Goal: Task Accomplishment & Management: Complete application form

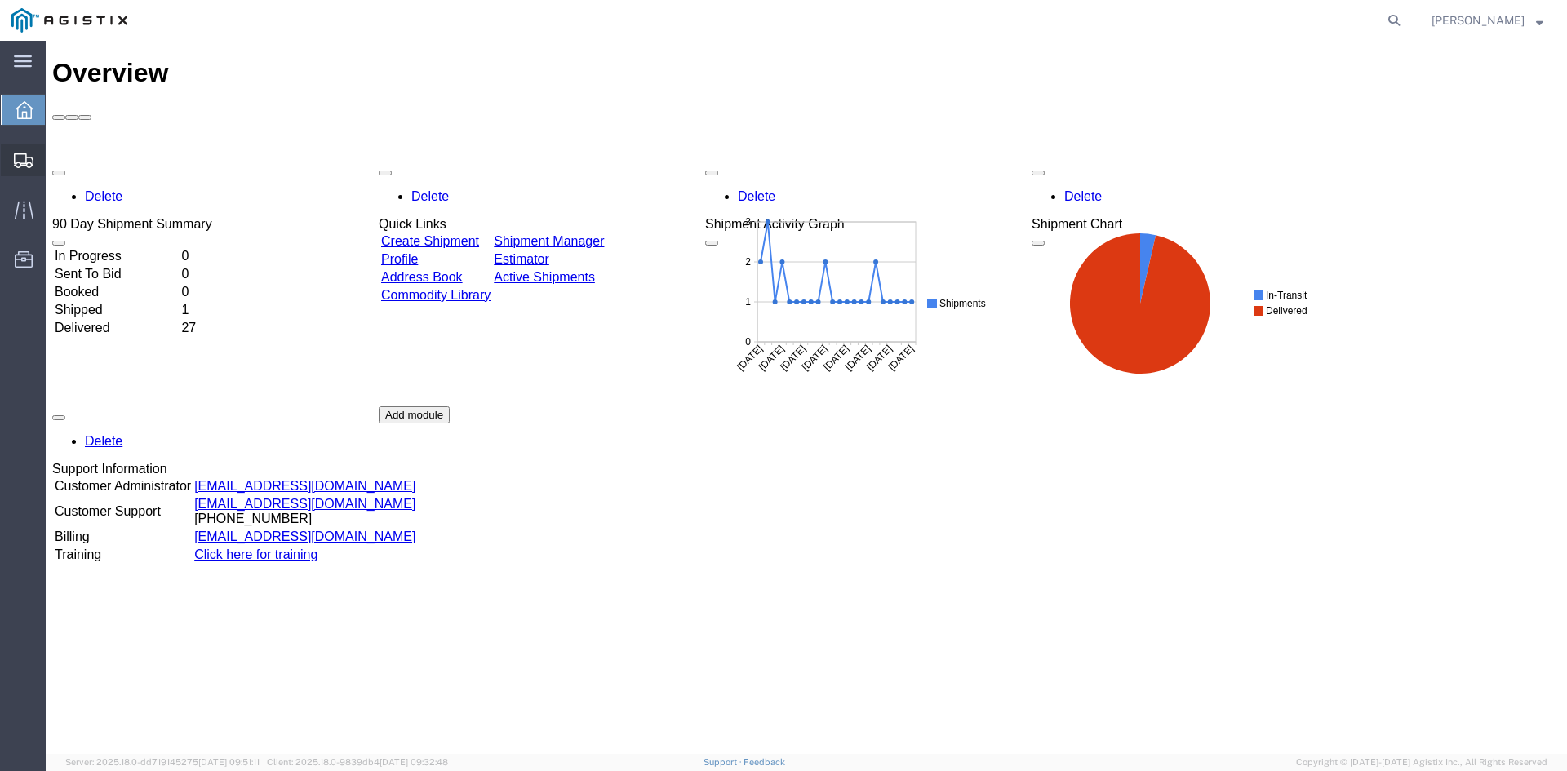
click at [31, 162] on icon at bounding box center [24, 160] width 20 height 15
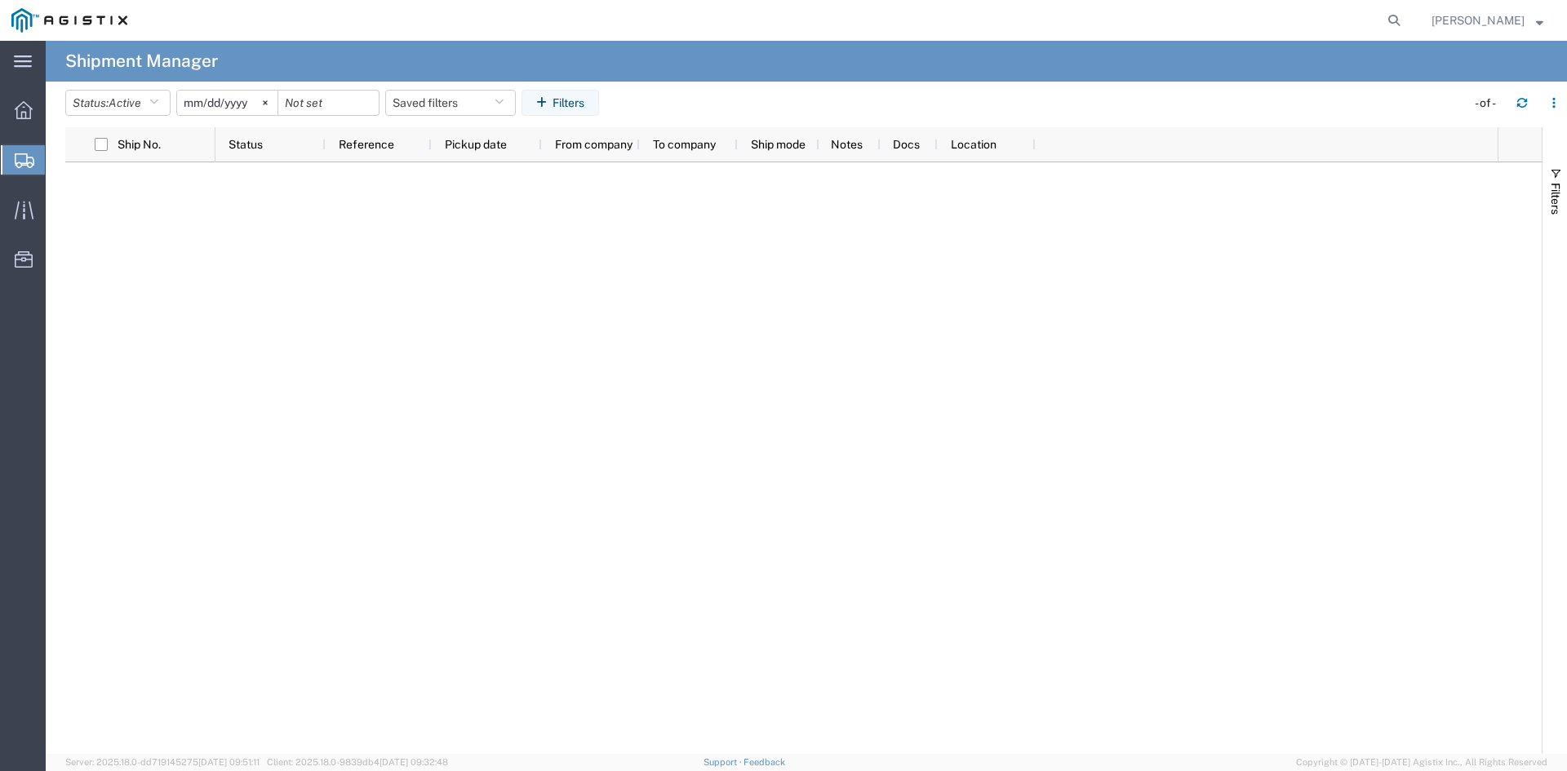
click at [0, 0] on span "Create Shipment" at bounding box center [0, 0] width 0 height 0
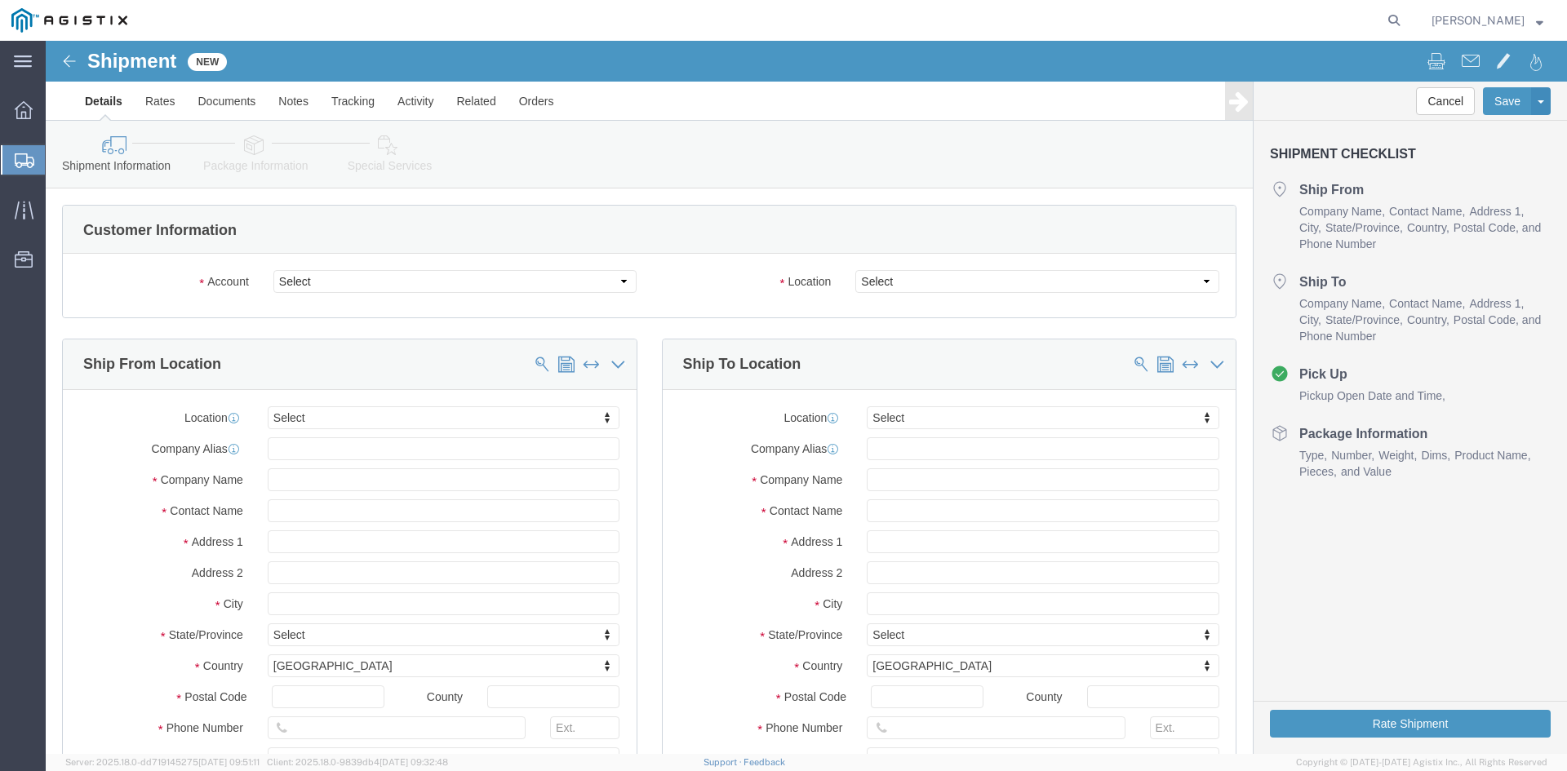
select select
click select "Select [PERSON_NAME] Utility Products PG&E"
select select "9596"
click select "Select [PERSON_NAME] Utility Products PG&E"
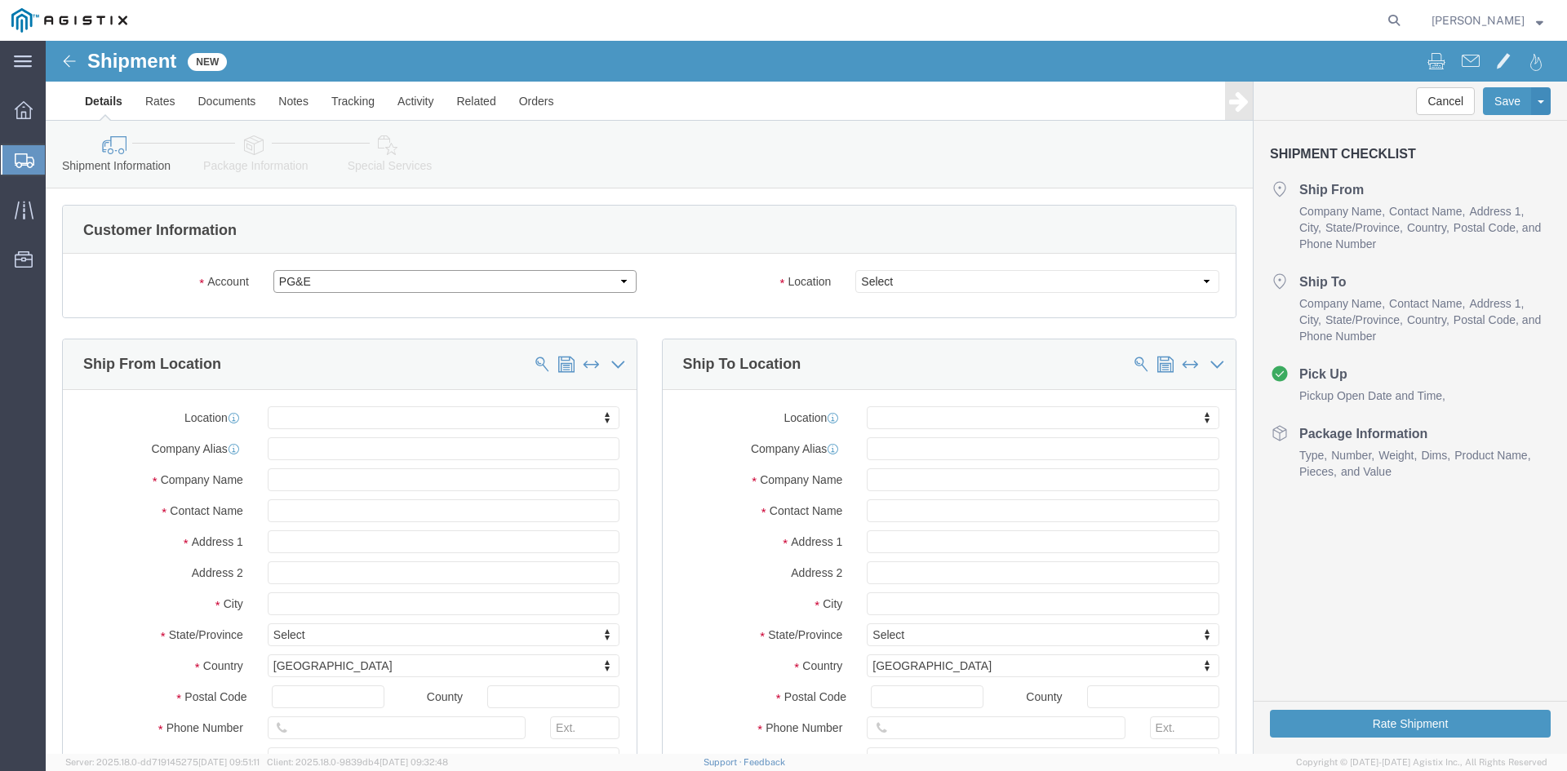
select select
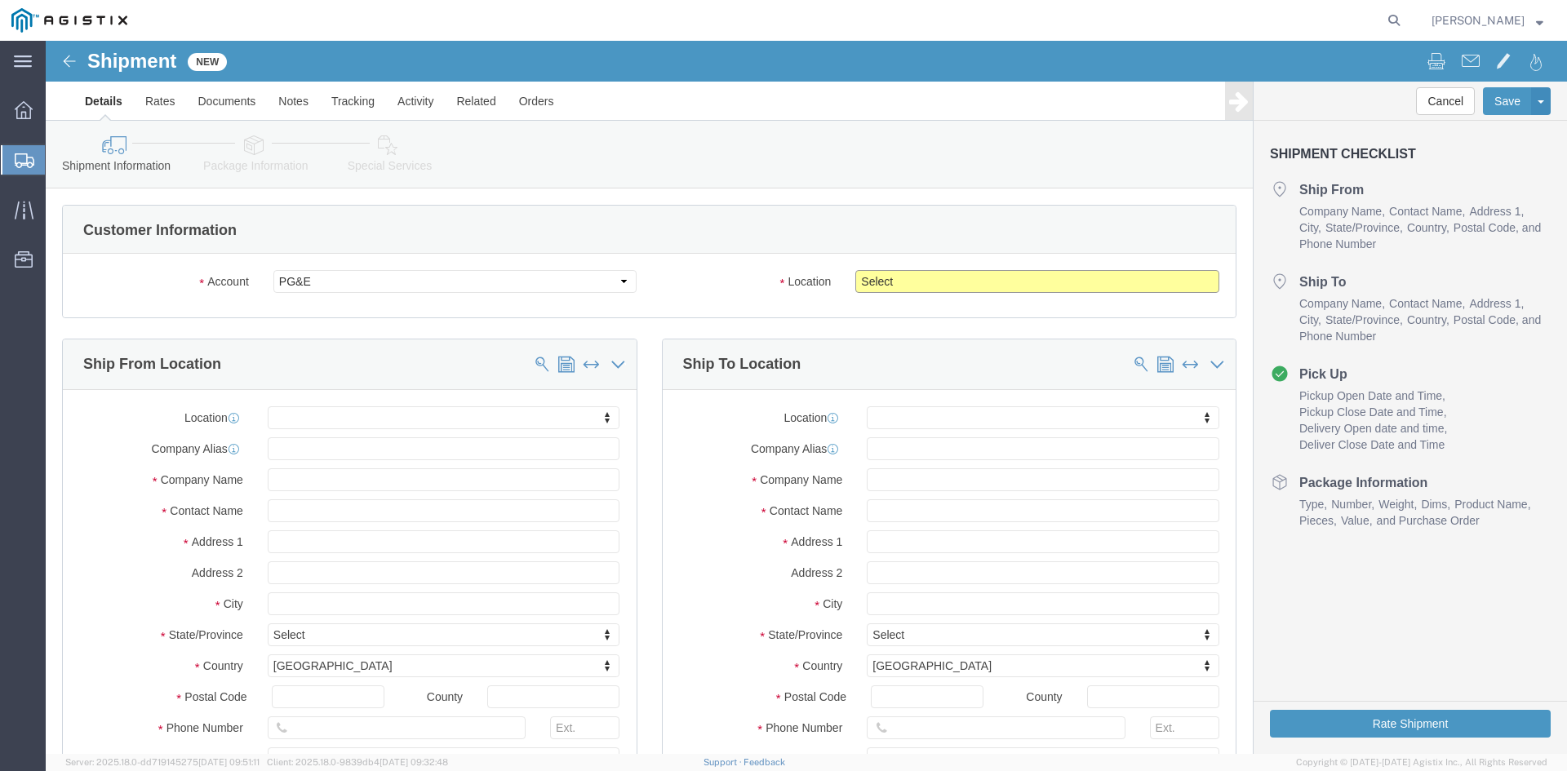
click select "Select All Others [GEOGRAPHIC_DATA] [GEOGRAPHIC_DATA] [GEOGRAPHIC_DATA] [GEOGRA…"
select select "19745"
click select "Select All Others [GEOGRAPHIC_DATA] [GEOGRAPHIC_DATA] [GEOGRAPHIC_DATA] [GEOGRA…"
click input "text"
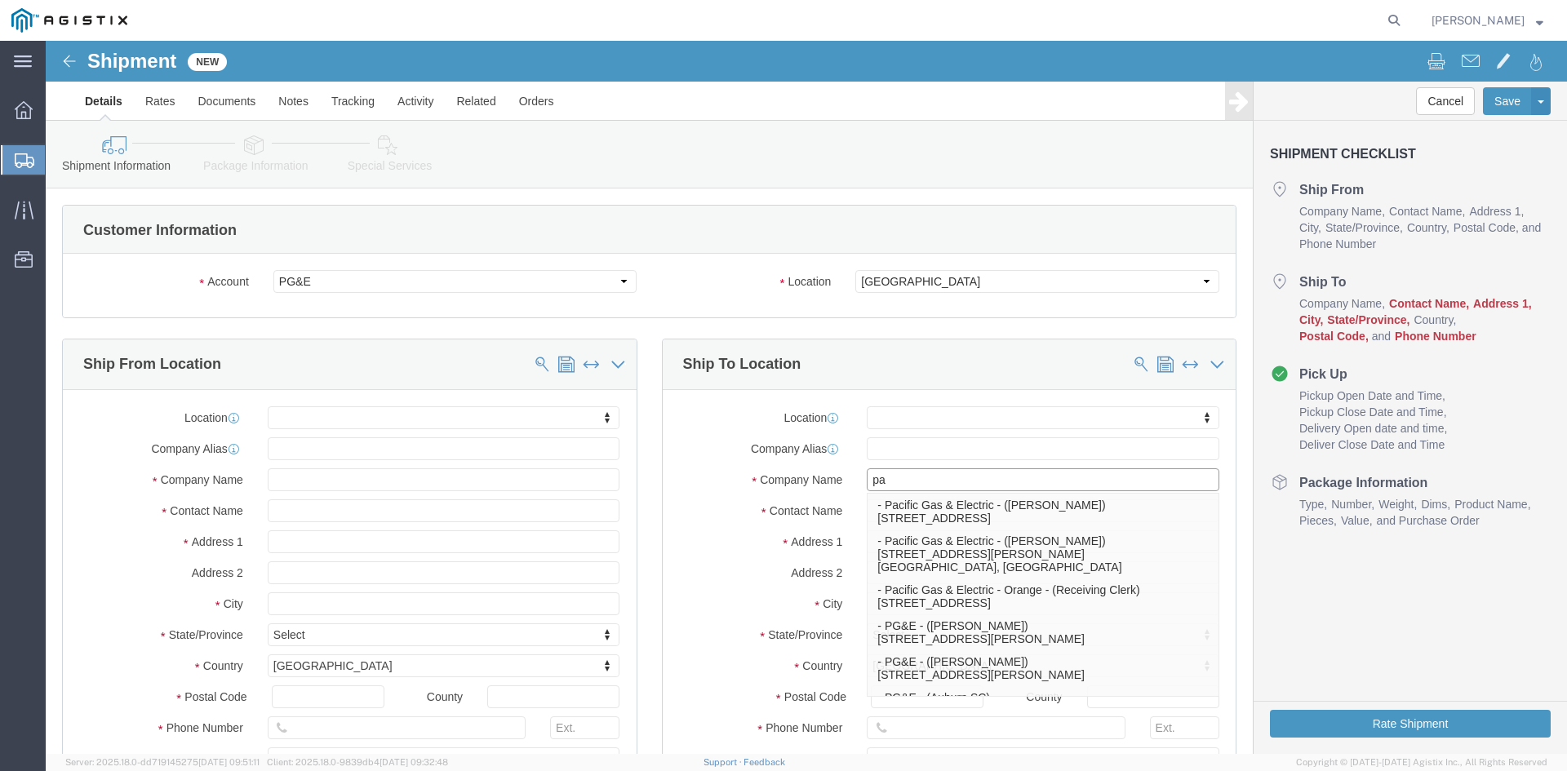
type input "pac"
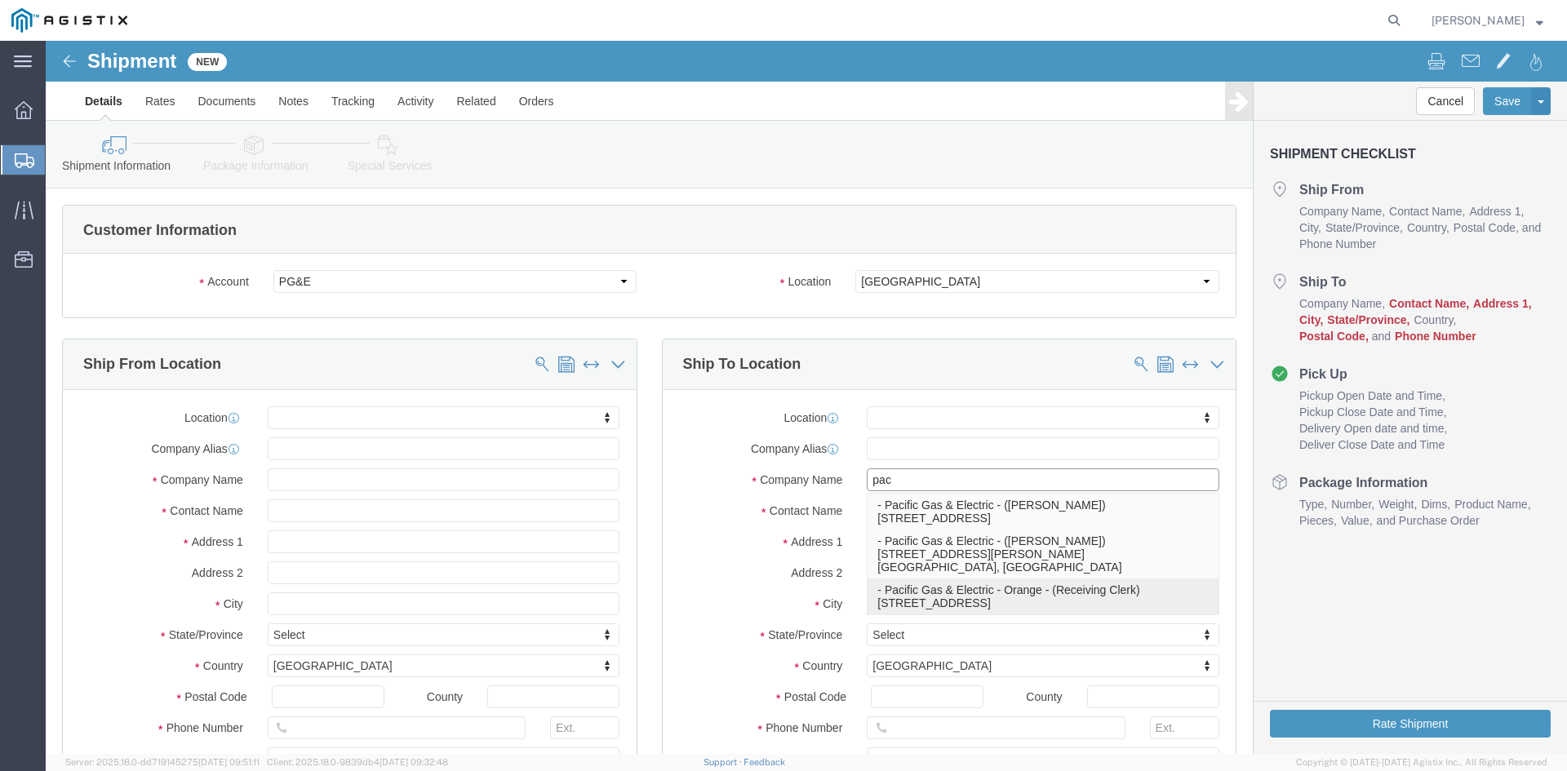
click p "- Pacific Gas & Electric - Orange - (Receiving Clerk) [STREET_ADDRESS]"
select select "CA"
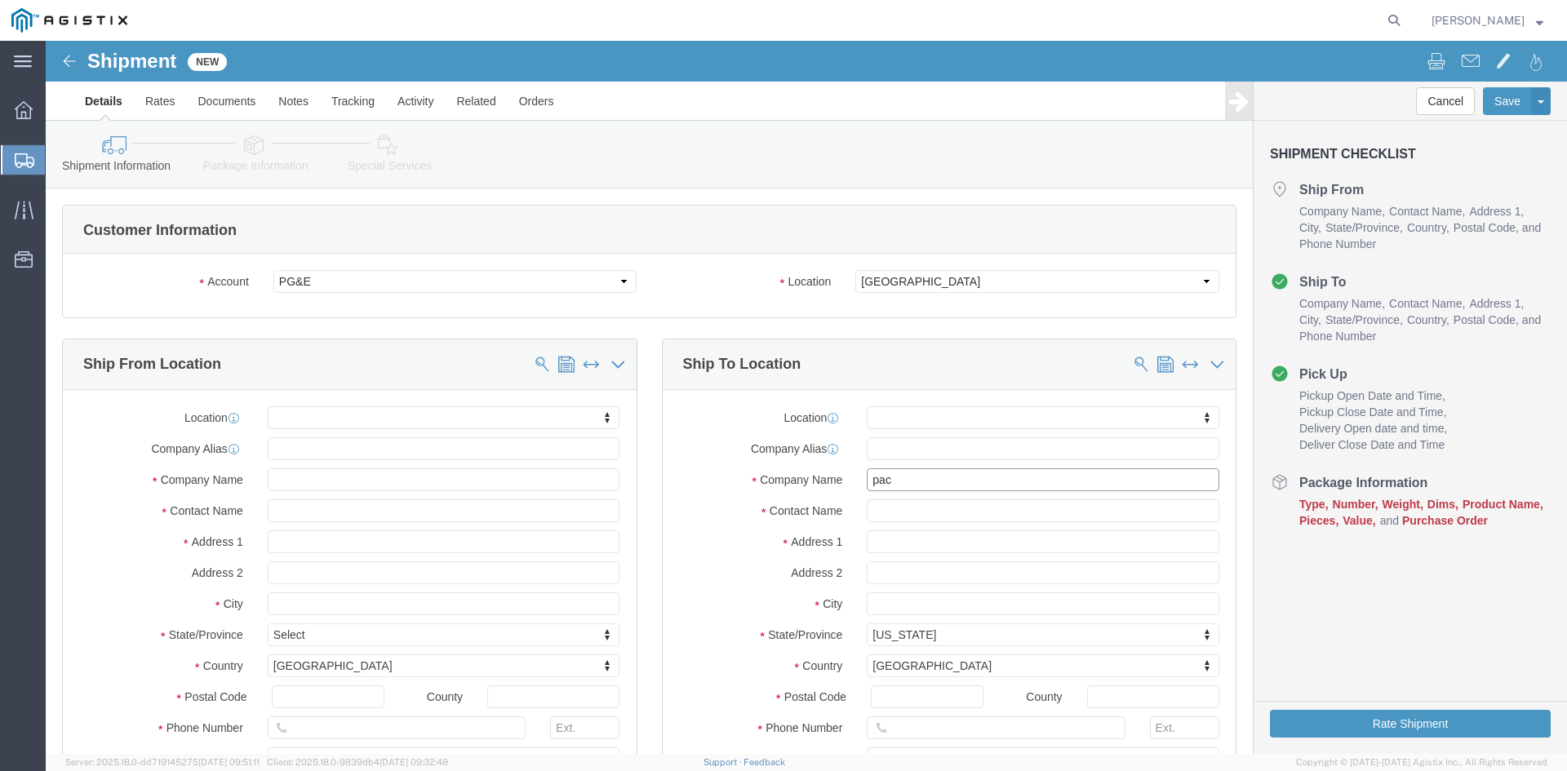
type input "Pacific Gas & Electric - Orange"
click input "text"
type input "b"
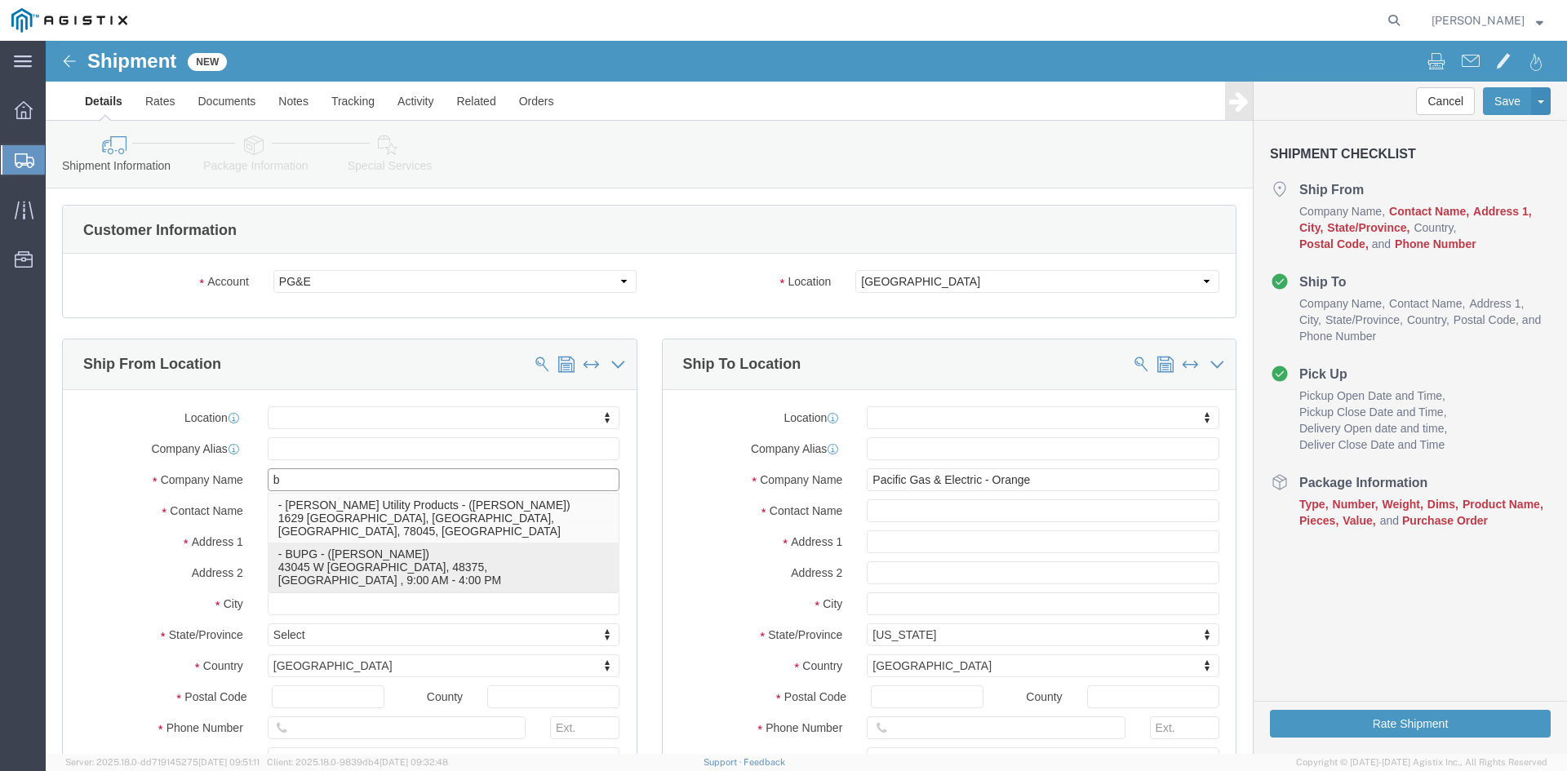
click p "- BUPG - ([PERSON_NAME]) 43045 W [GEOGRAPHIC_DATA], 48375, [GEOGRAPHIC_DATA] , …"
select select "MI"
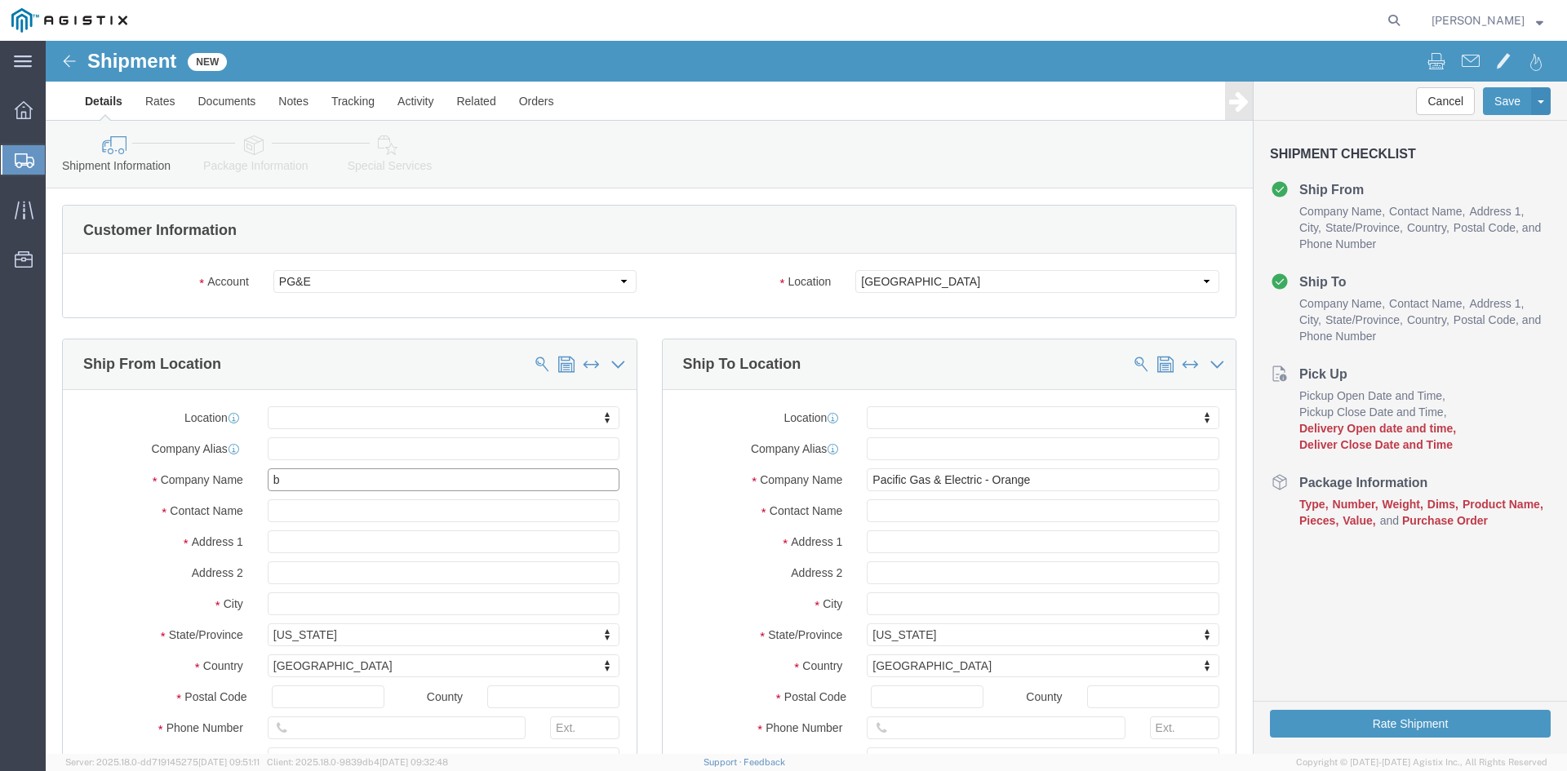
type input "BUPG"
click input "text"
type input "M"
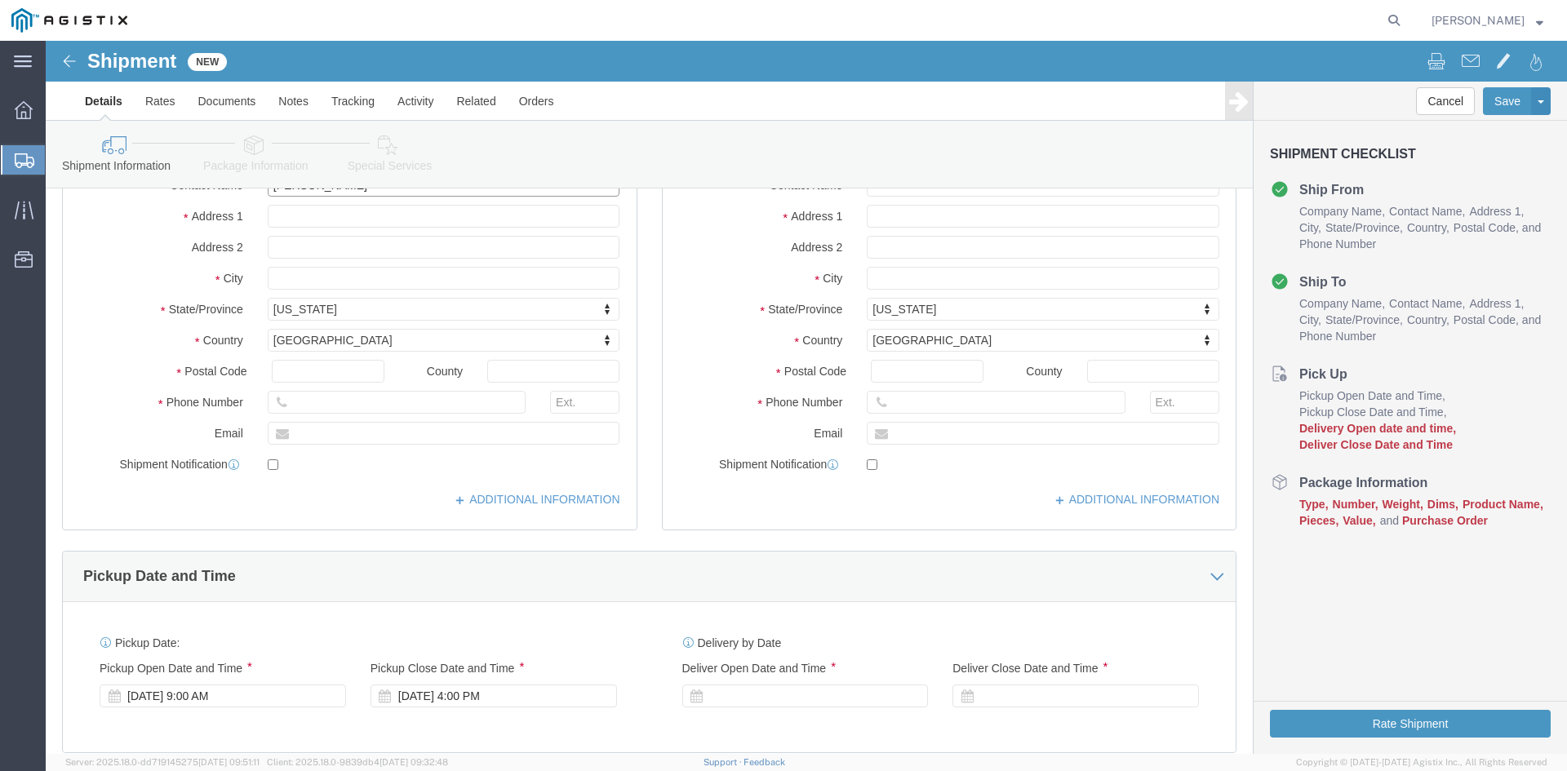
scroll to position [326, 0]
type input "[PERSON_NAME]"
click input "text"
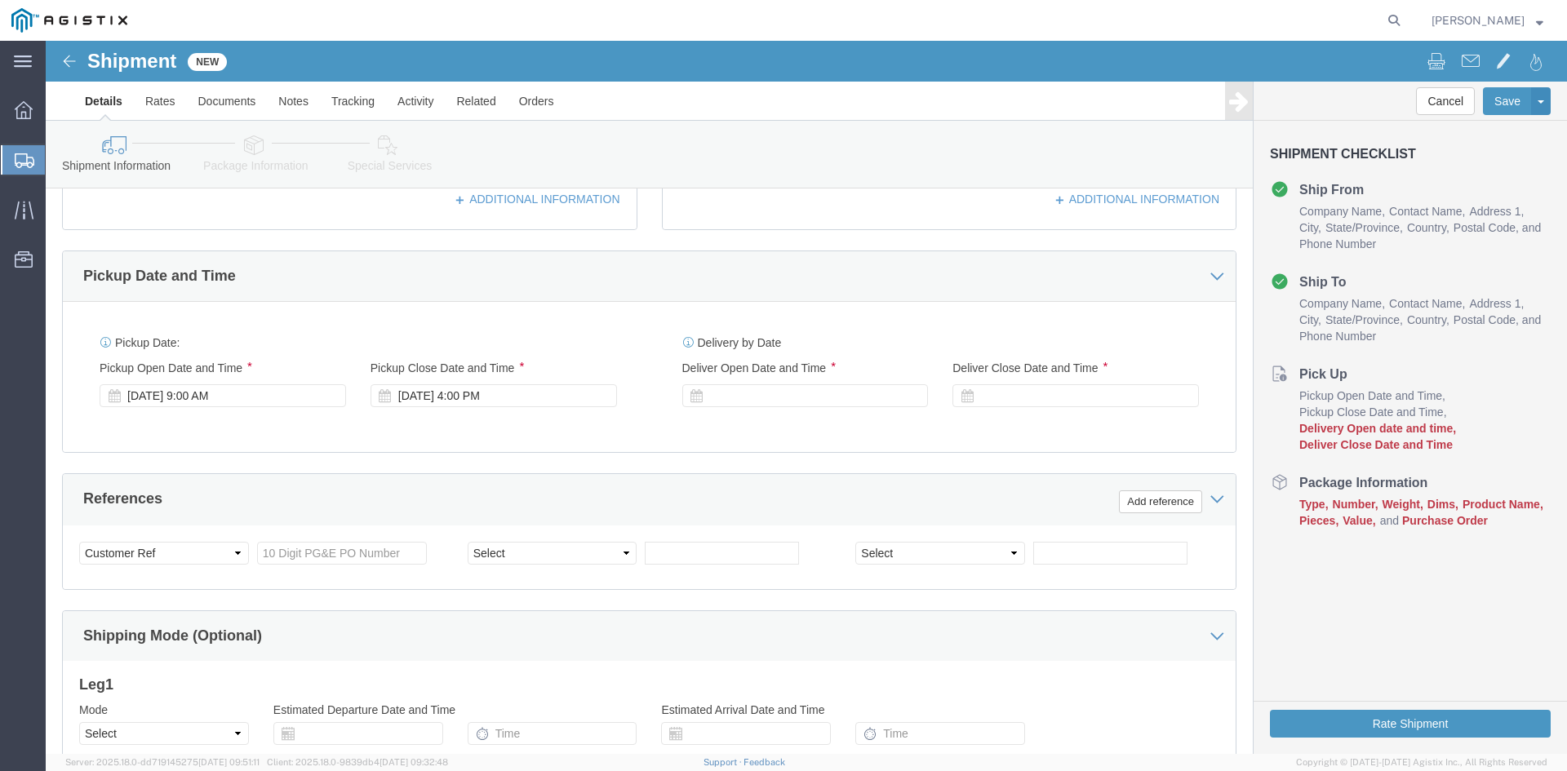
scroll to position [653, 0]
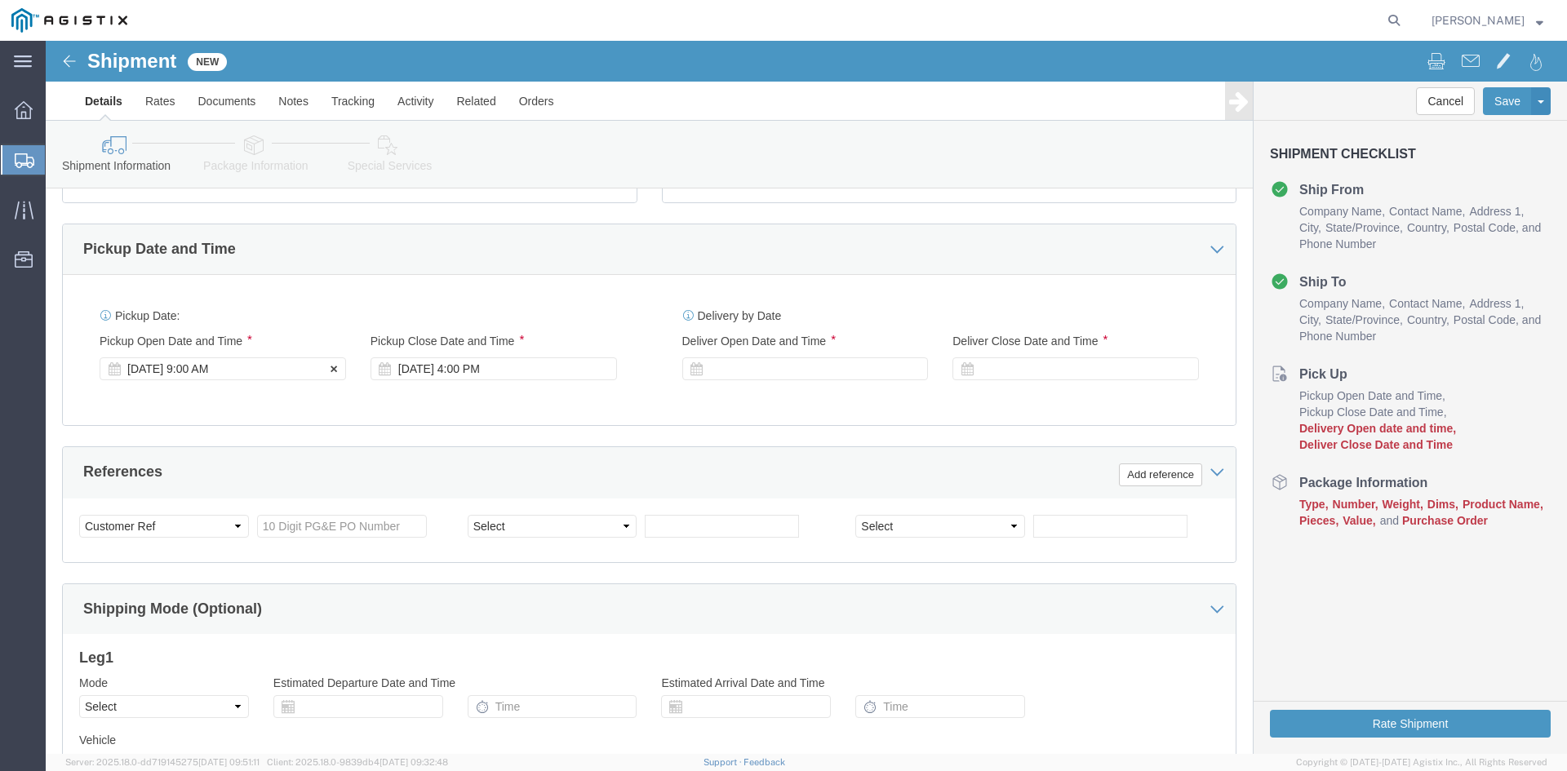
type input "[EMAIL_ADDRESS][DOMAIN_NAME]"
click div "[DATE] 9:00 AM"
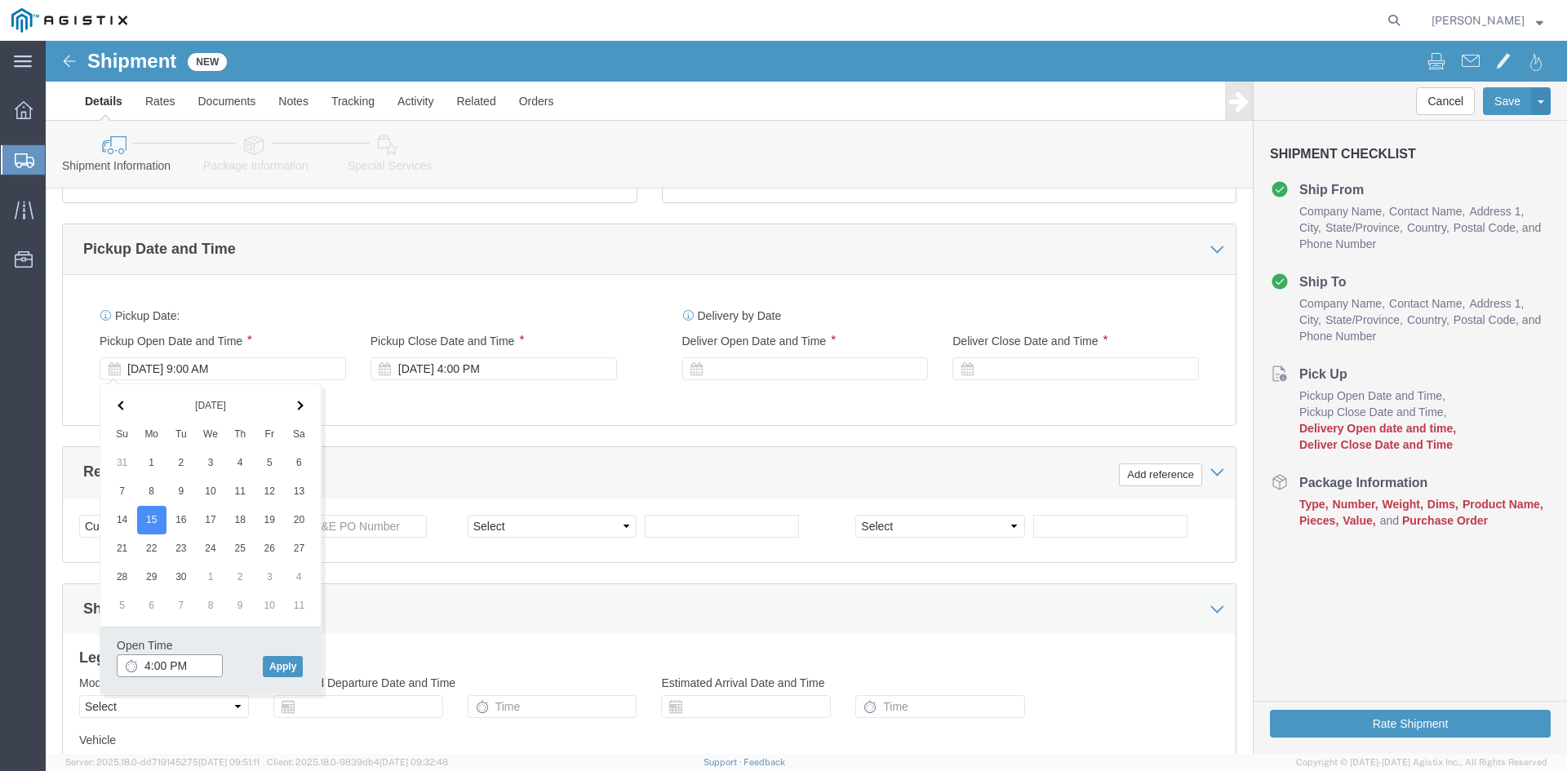
click input "4:00 PM"
type input "9:00 AM"
click button "Apply"
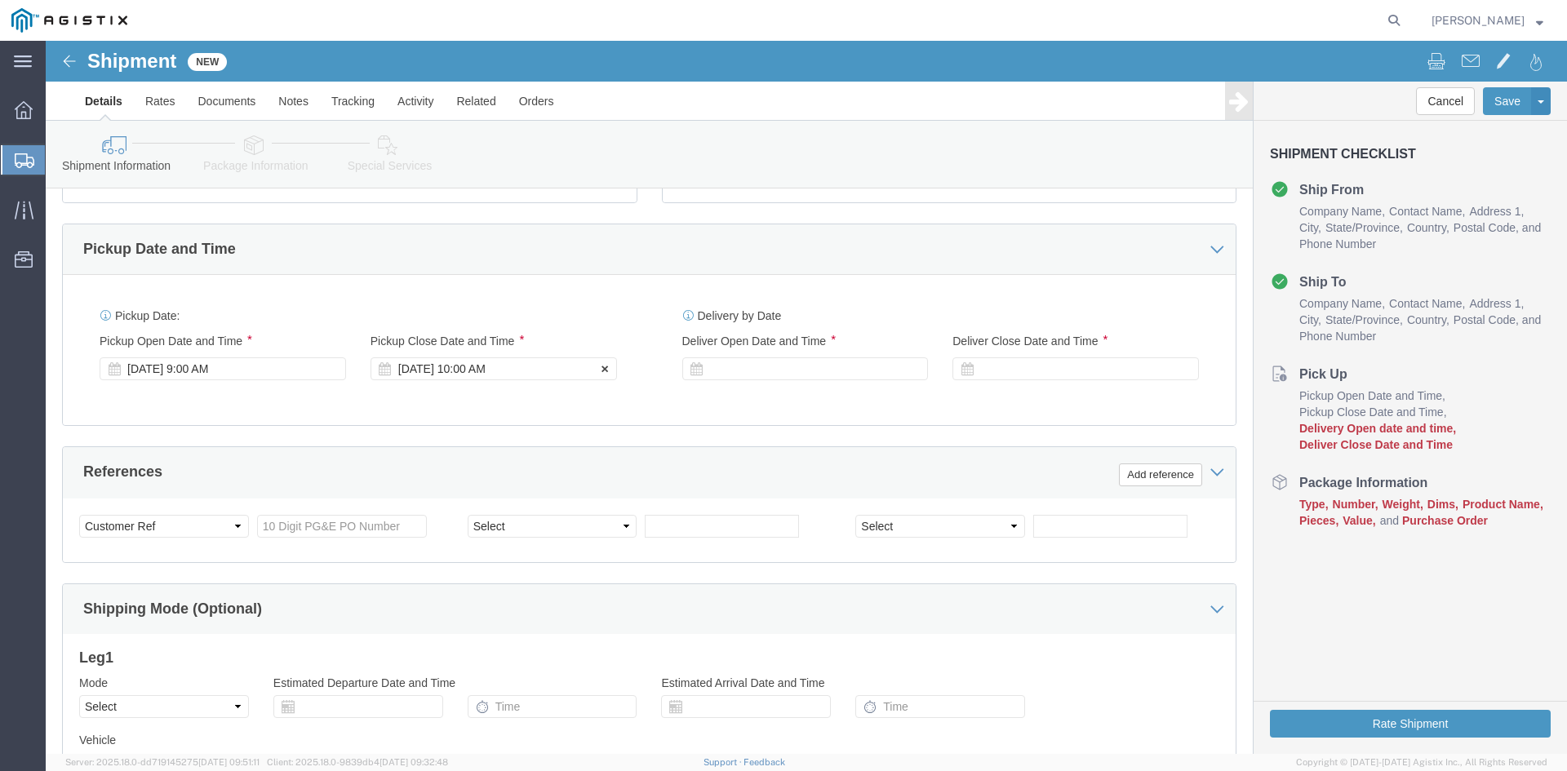
click div "[DATE] 10:00 AM"
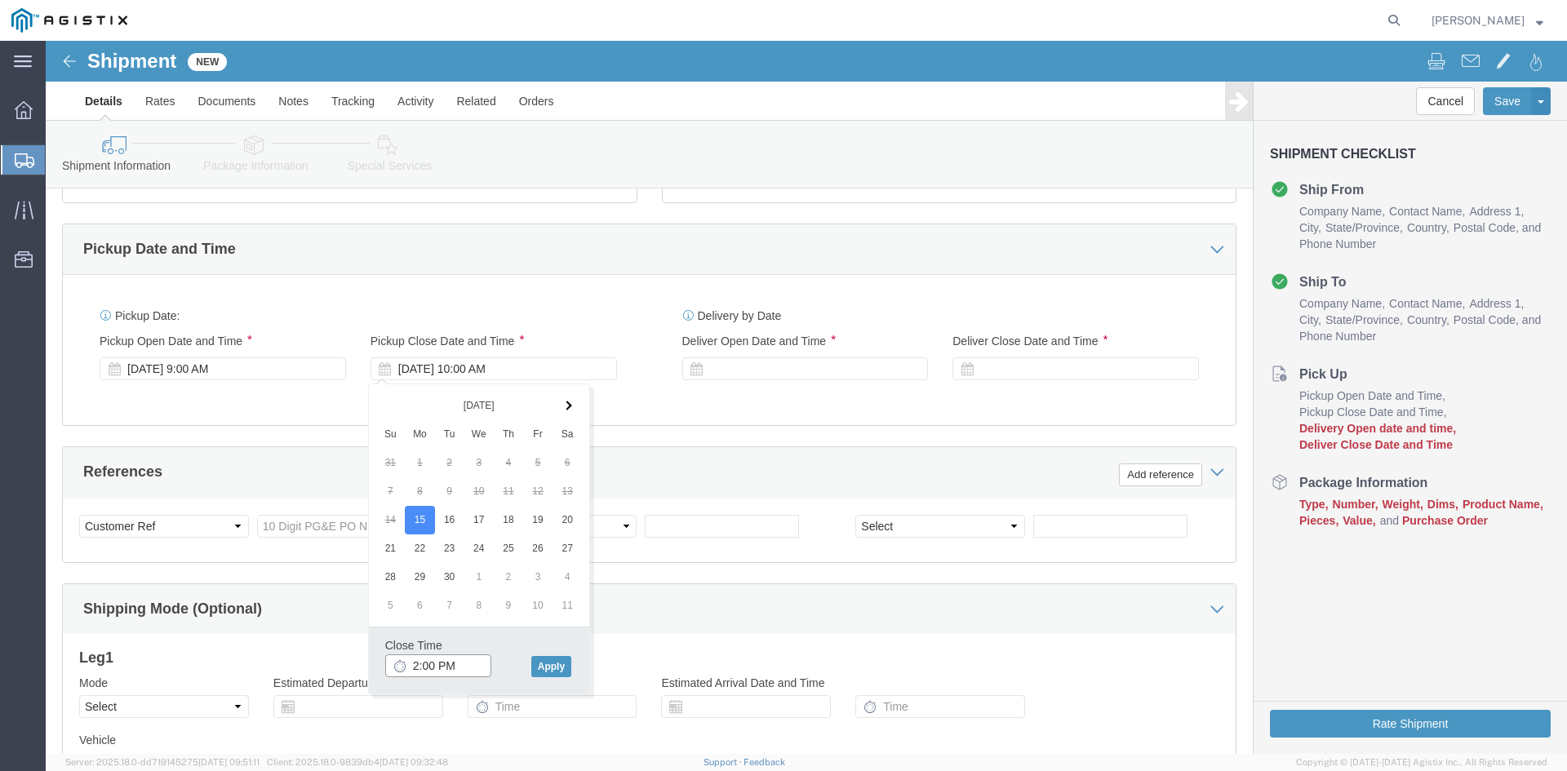
type input "3:00 PM"
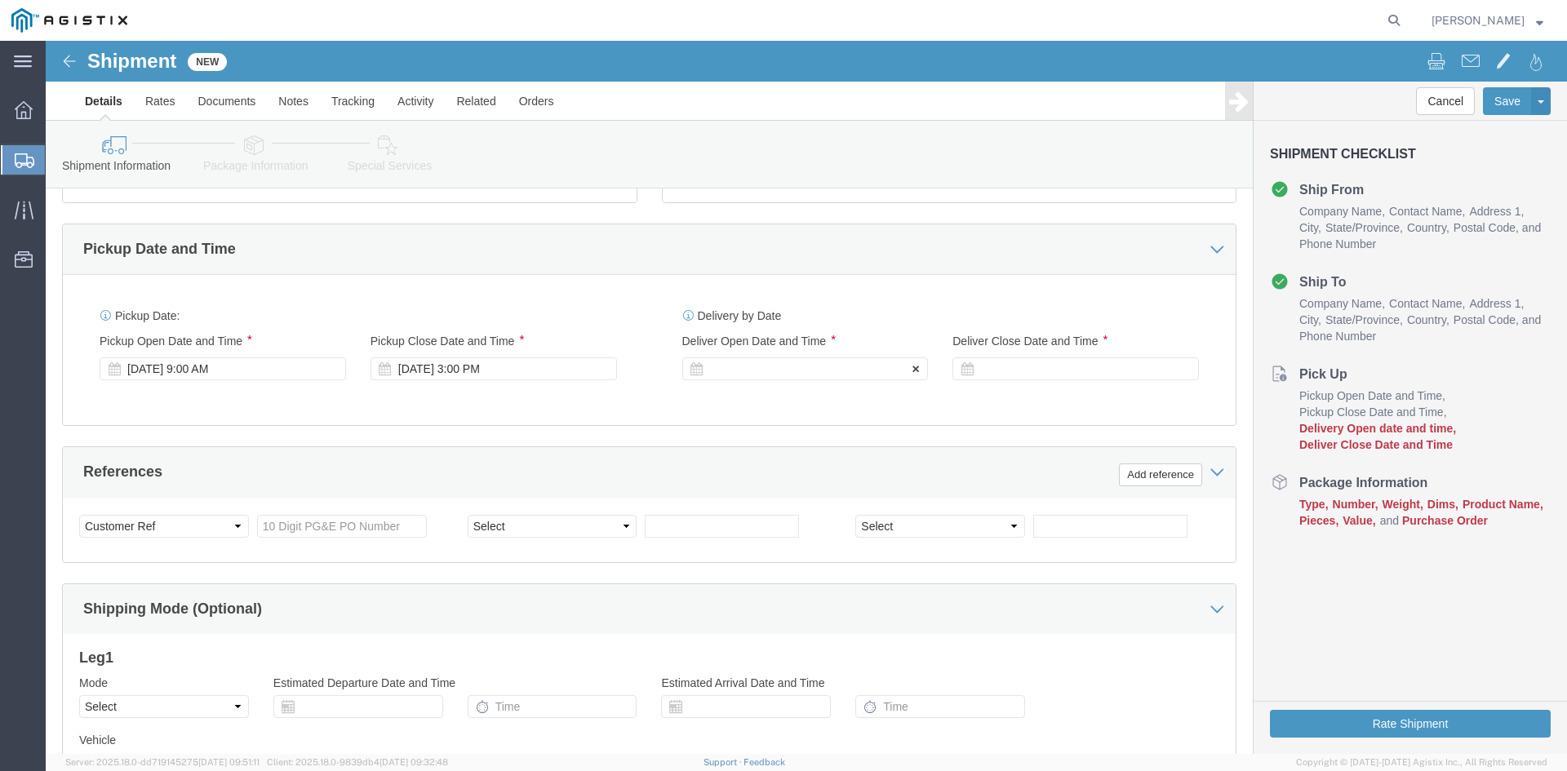
click div
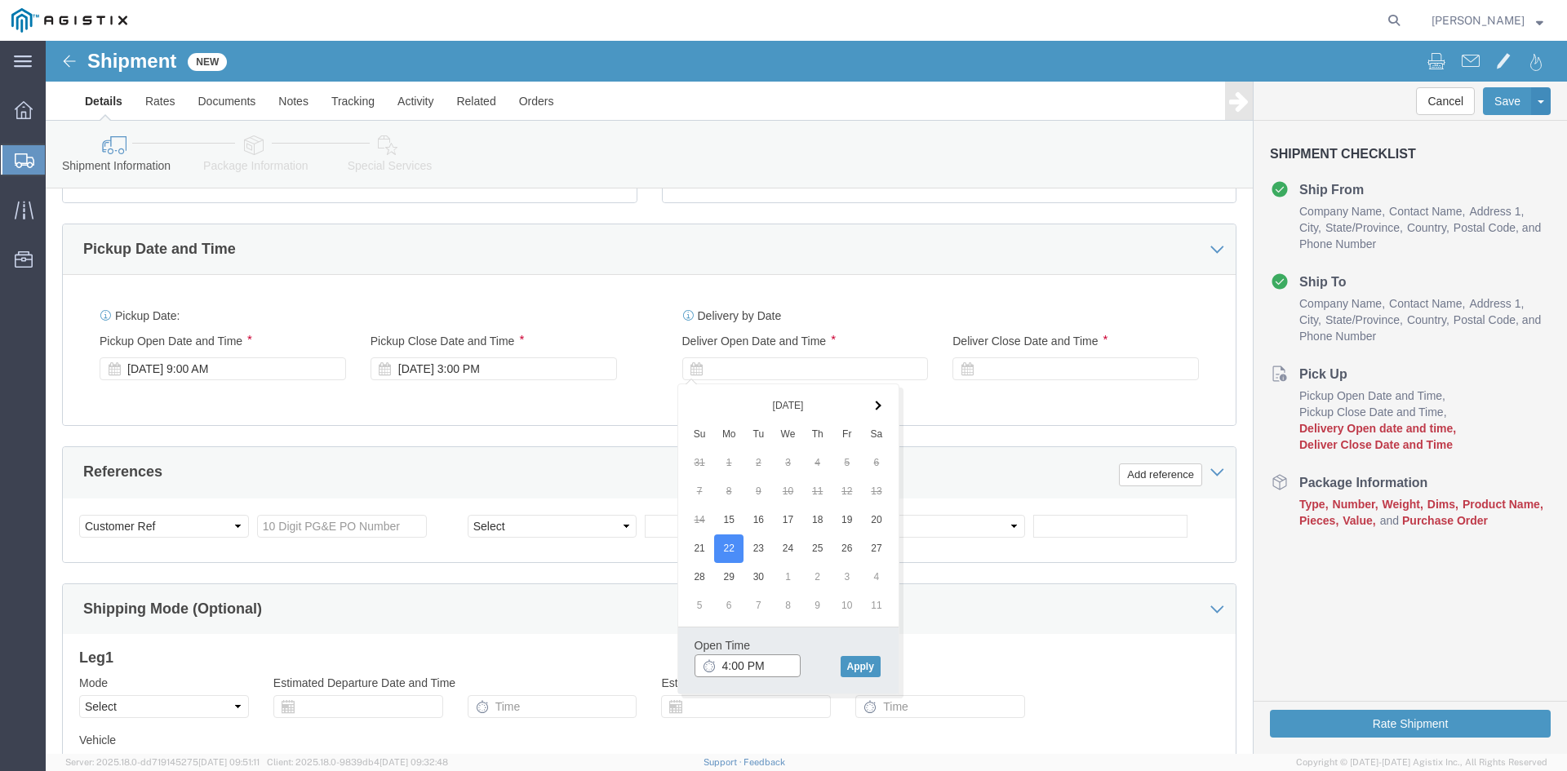
click input "4:00 PM"
type input "9:00 AM"
click button "Apply"
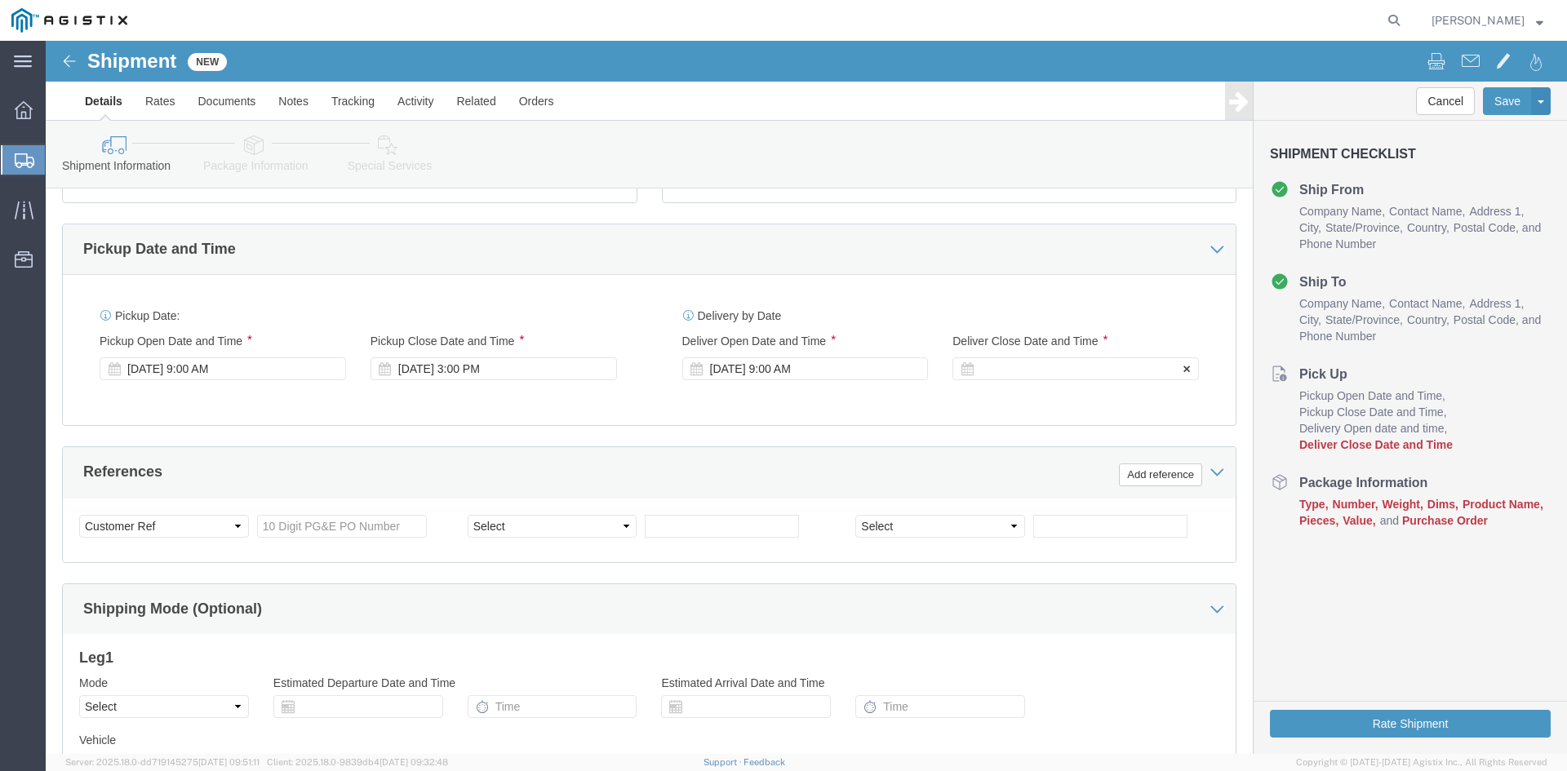
click div
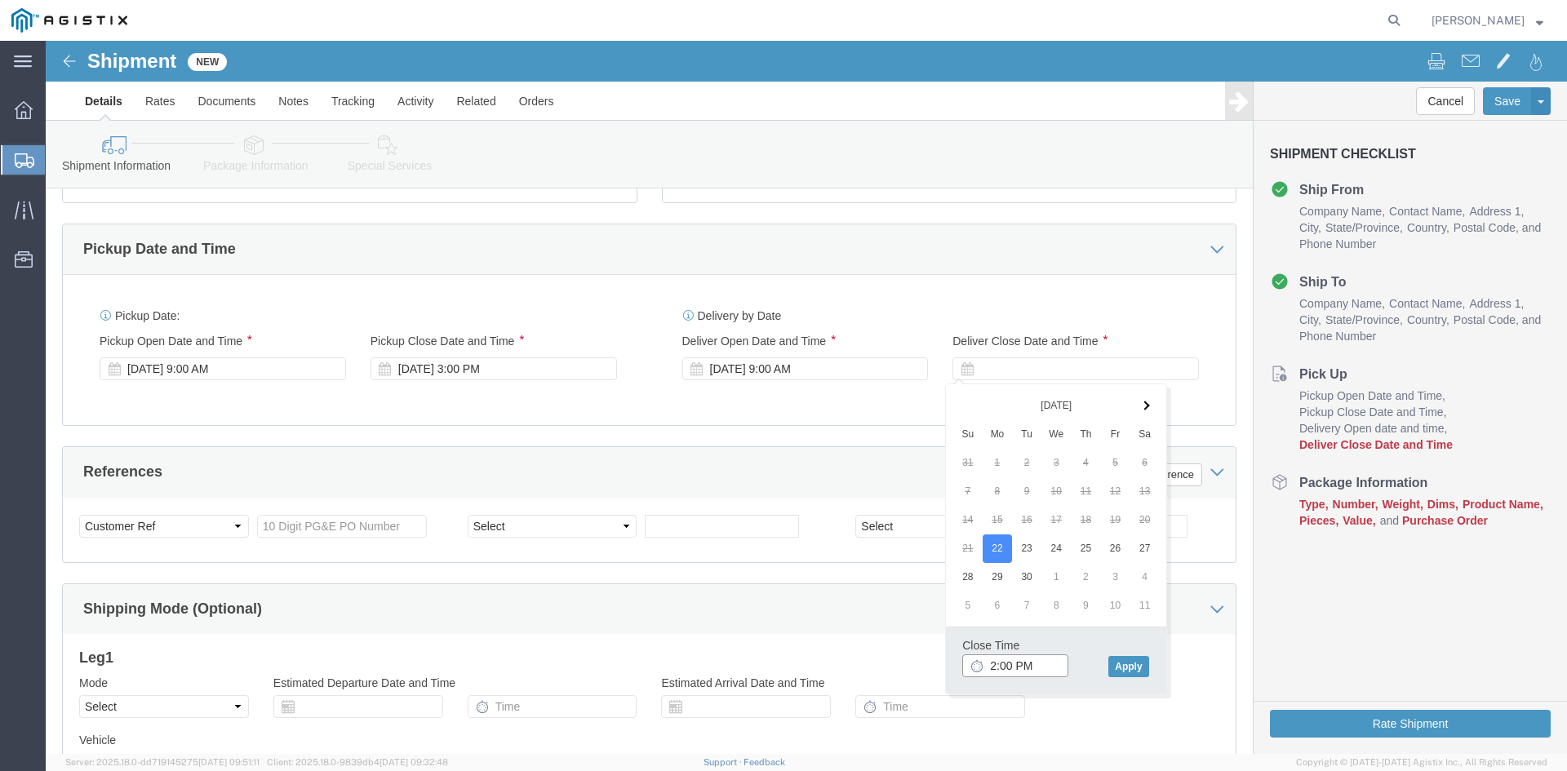
type input "3:00 PM"
click button "Apply"
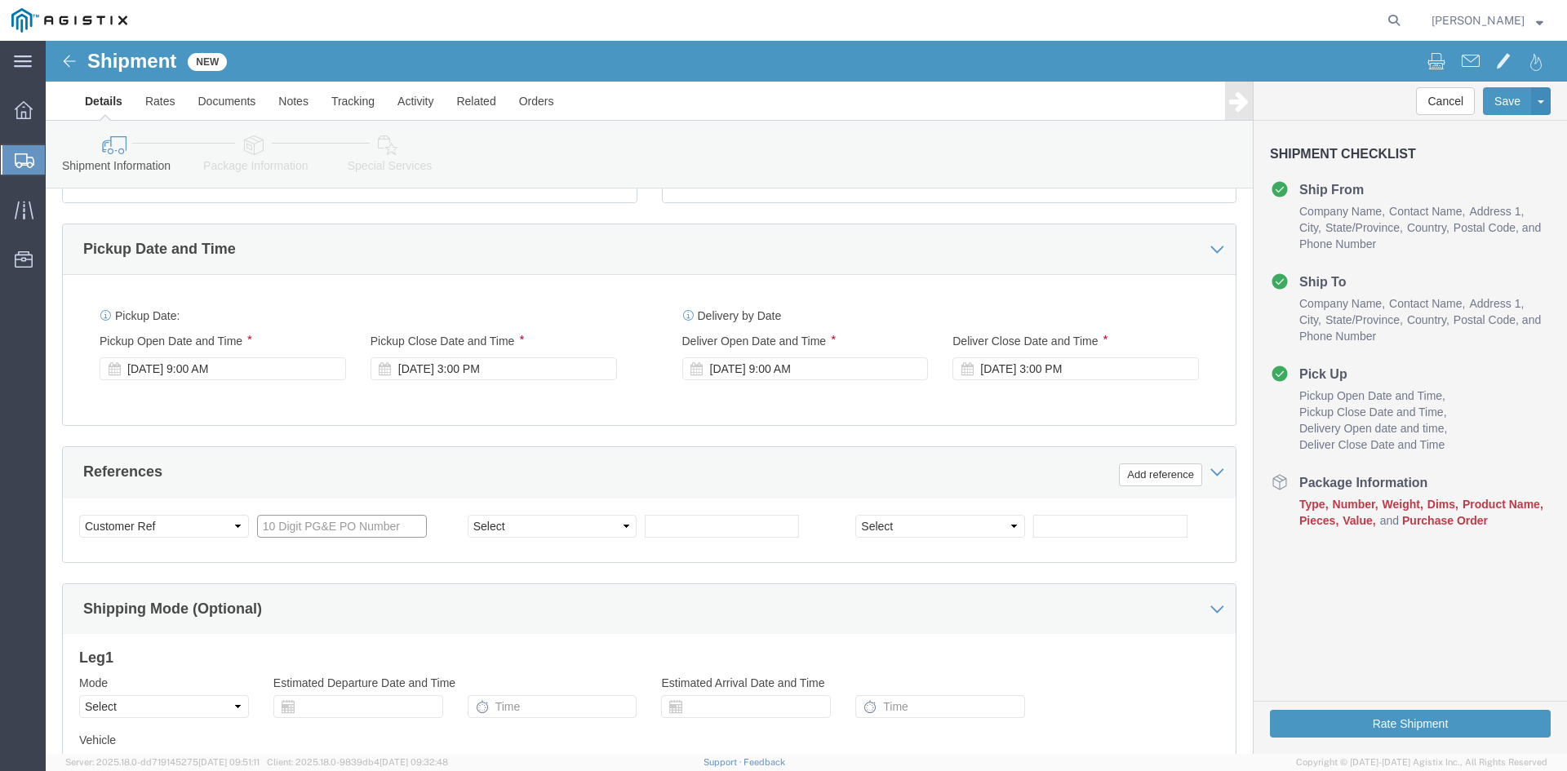
click input "text"
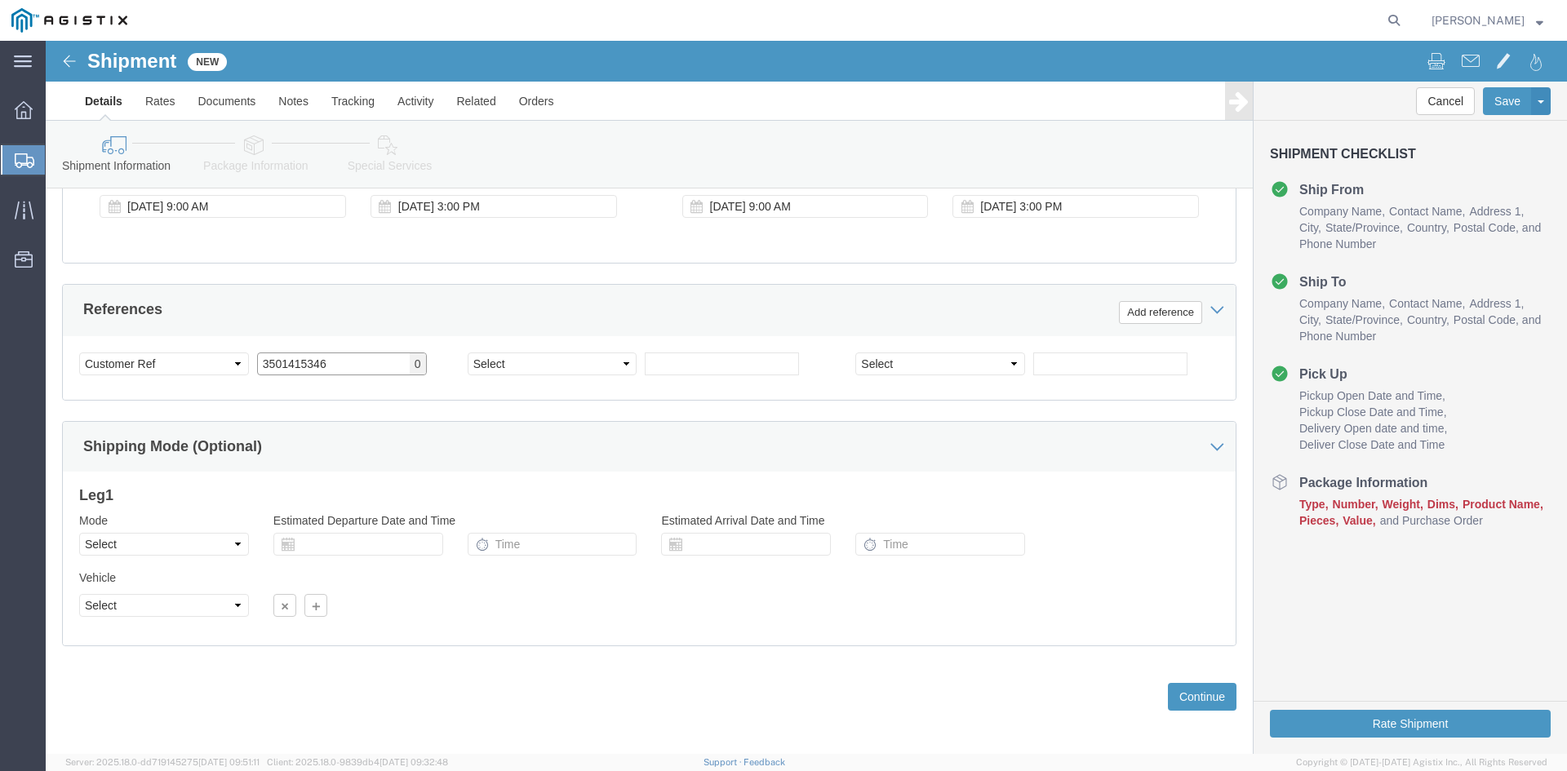
scroll to position [816, 0]
type input "3501415346"
click button "Continue"
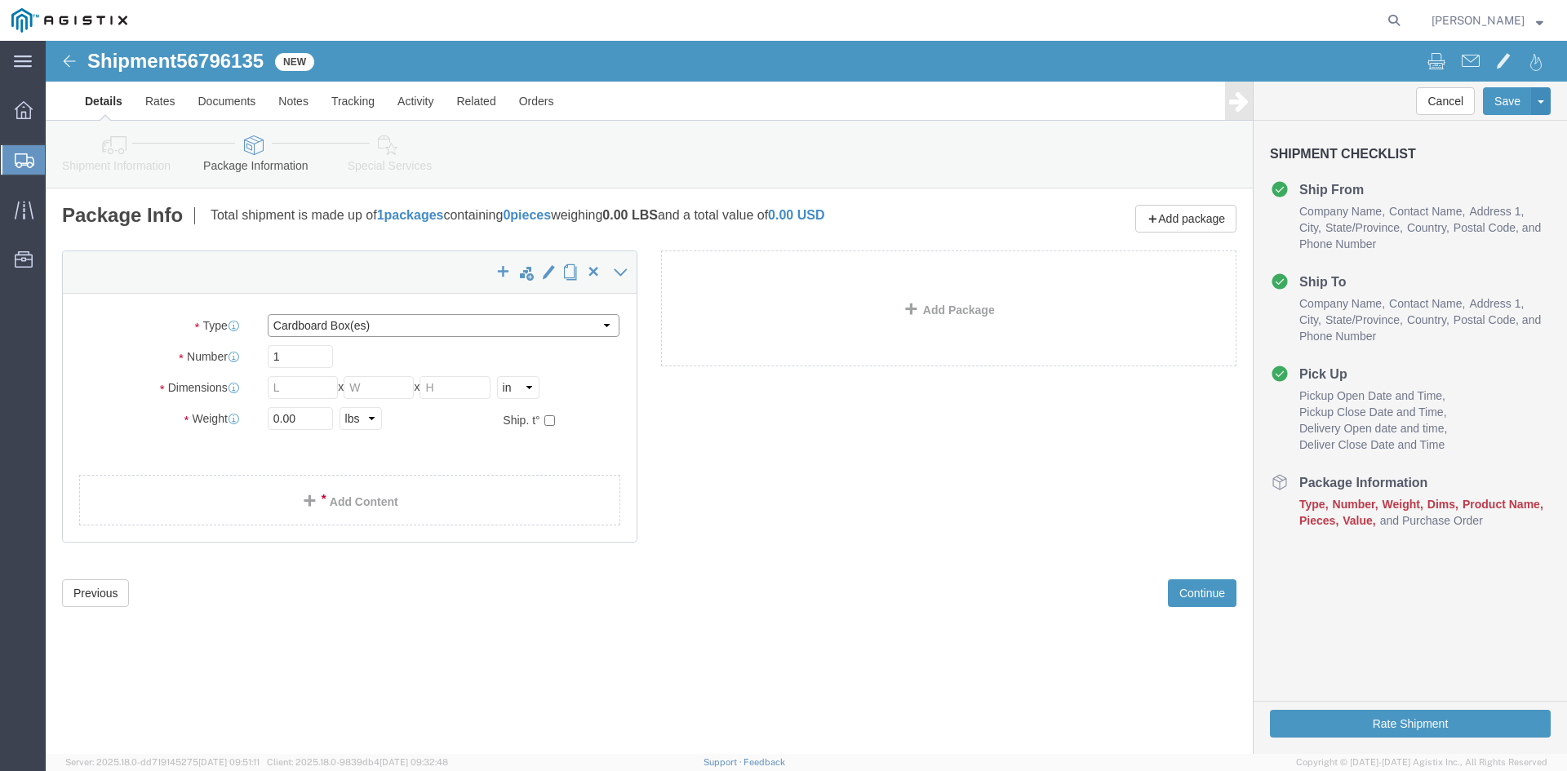
click select "Select Bulk Bundle(s) Cardboard Box(es) Carton(s) Crate(s) Drum(s) (Fiberboard)…"
select select "PSNS"
click select "Select Bulk Bundle(s) Cardboard Box(es) Carton(s) Crate(s) Drum(s) (Fiberboard)…"
click input "text"
type input "17"
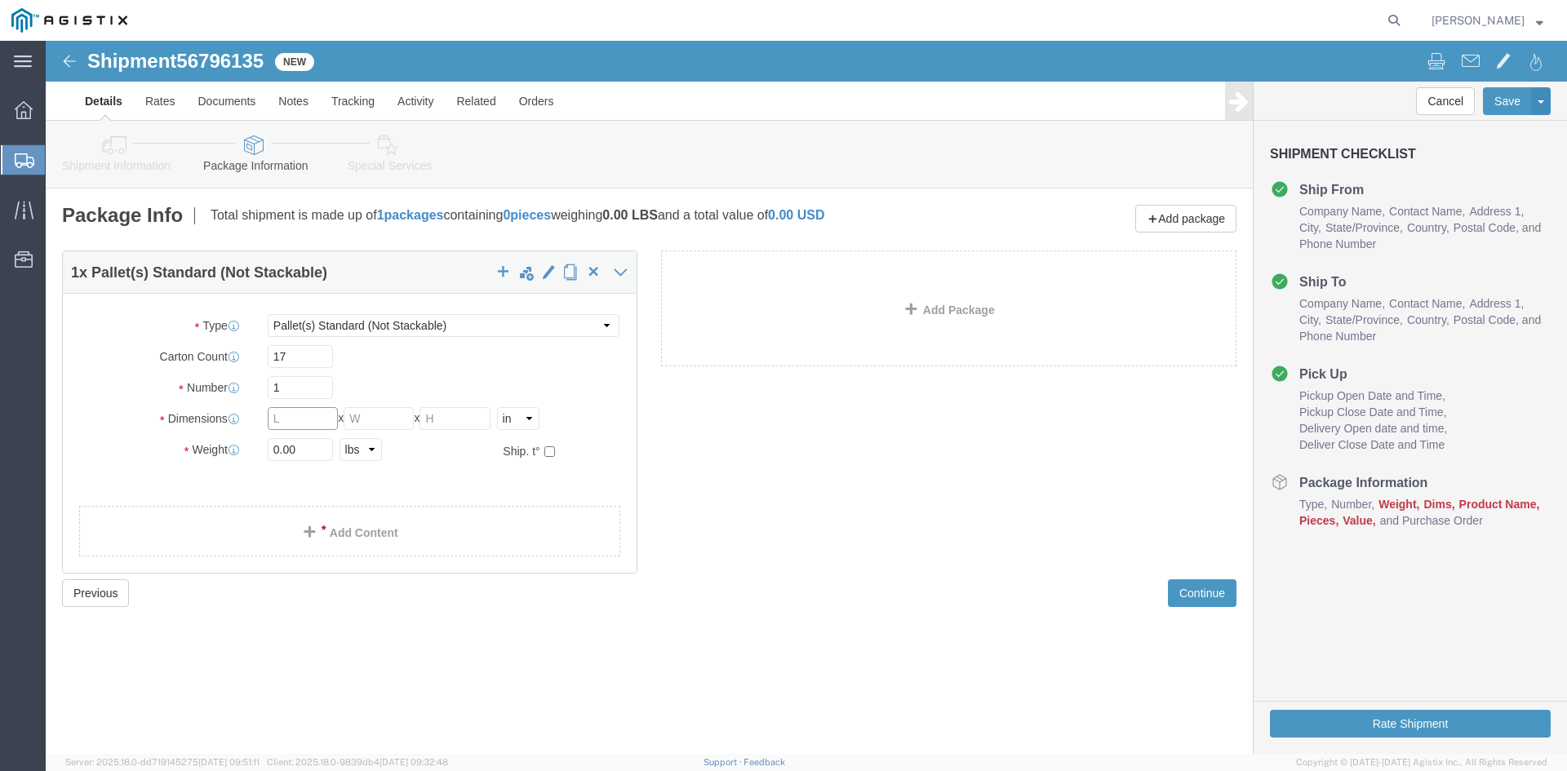
click input "text"
type input "42"
type input "60"
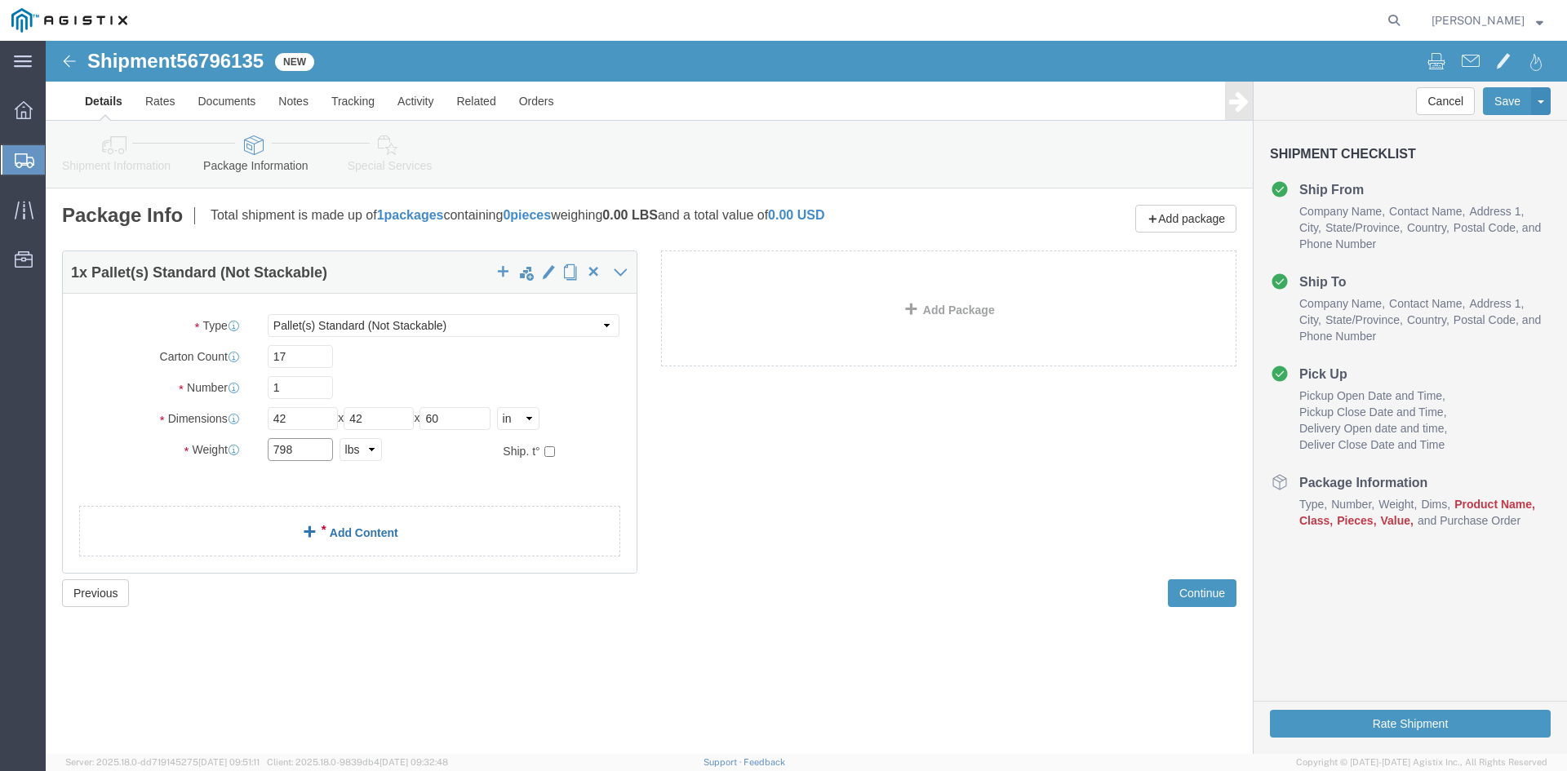
type input "798"
click link "Add Content"
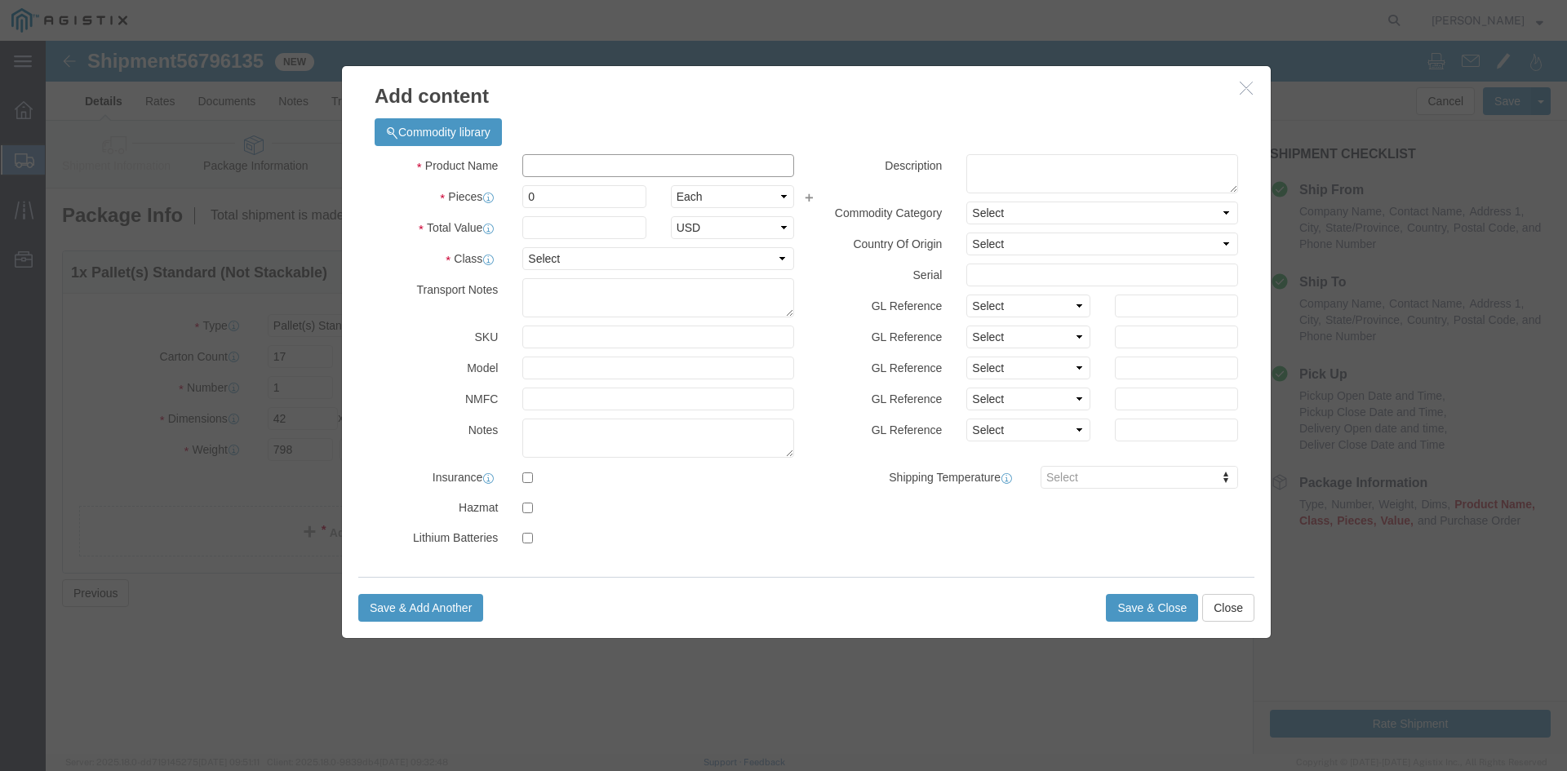
click input "text"
type input "switch"
click input "0"
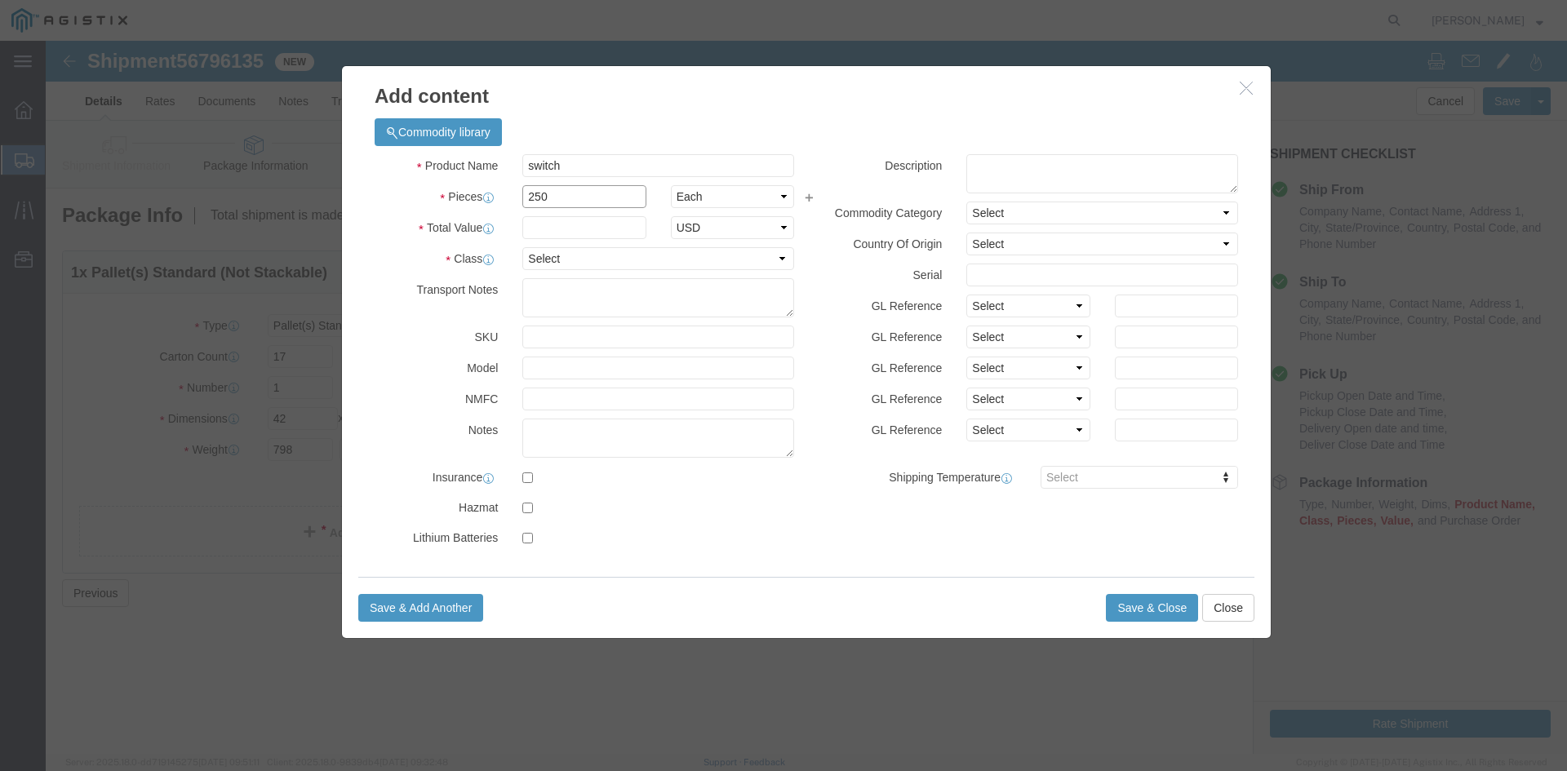
type input "250"
click input "text"
type input "31000"
click select "Select 50 55 60 65 70 85 92.5 100 125 175 250 300 400"
select select "85"
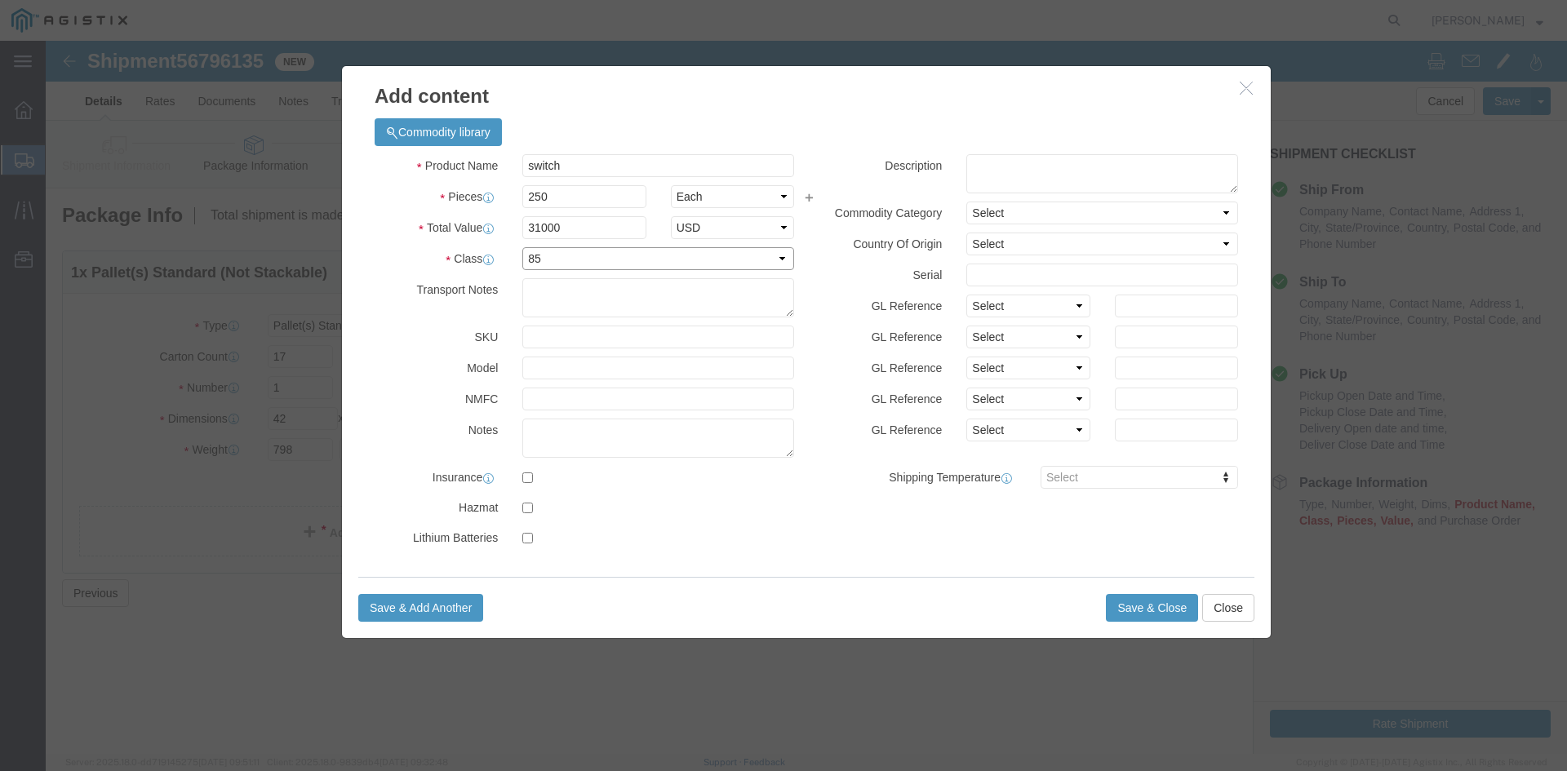
click select "Select 50 55 60 65 70 85 92.5 100 125 175 250 300 400"
click button "Save & Close"
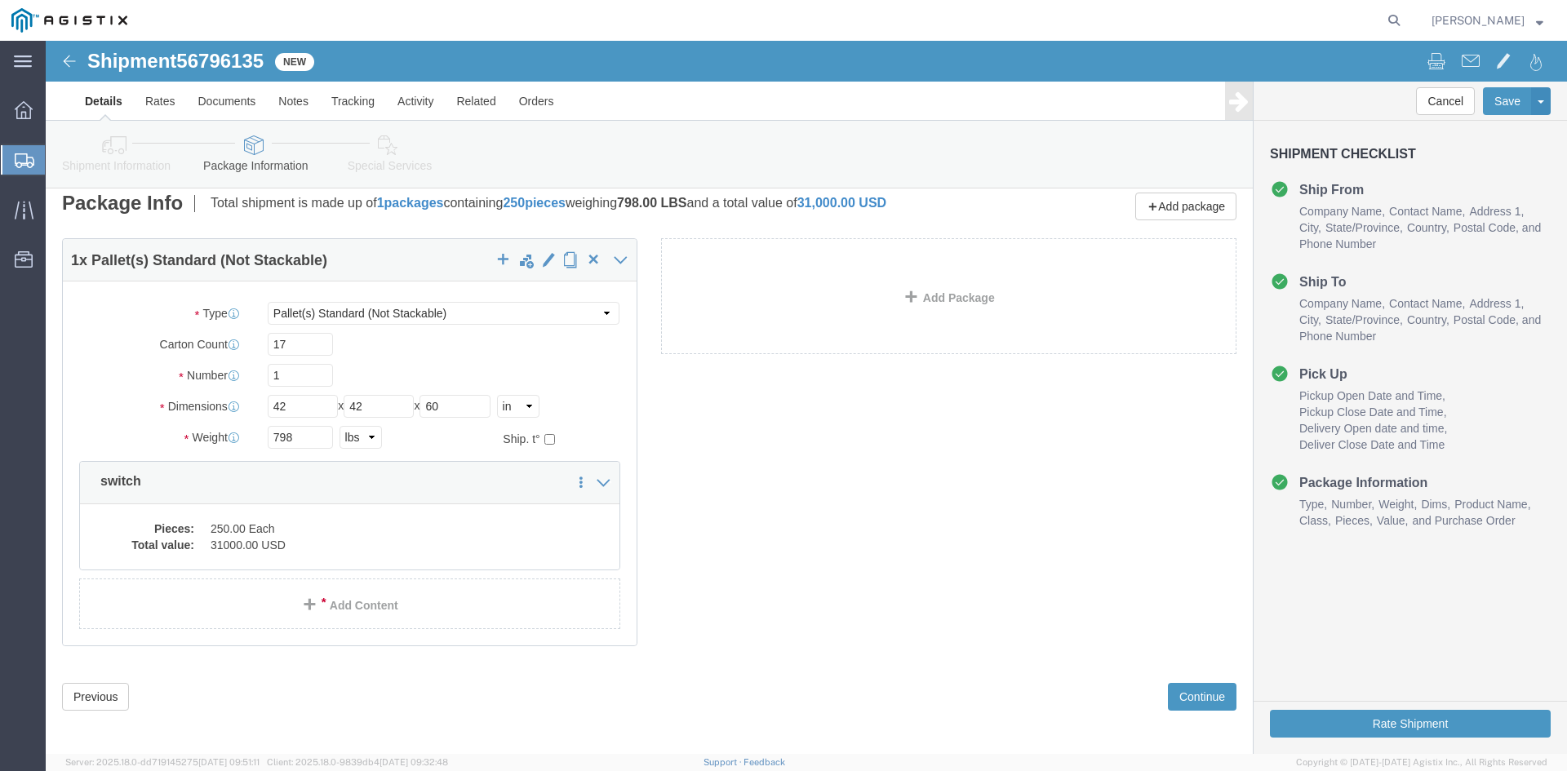
scroll to position [19, 0]
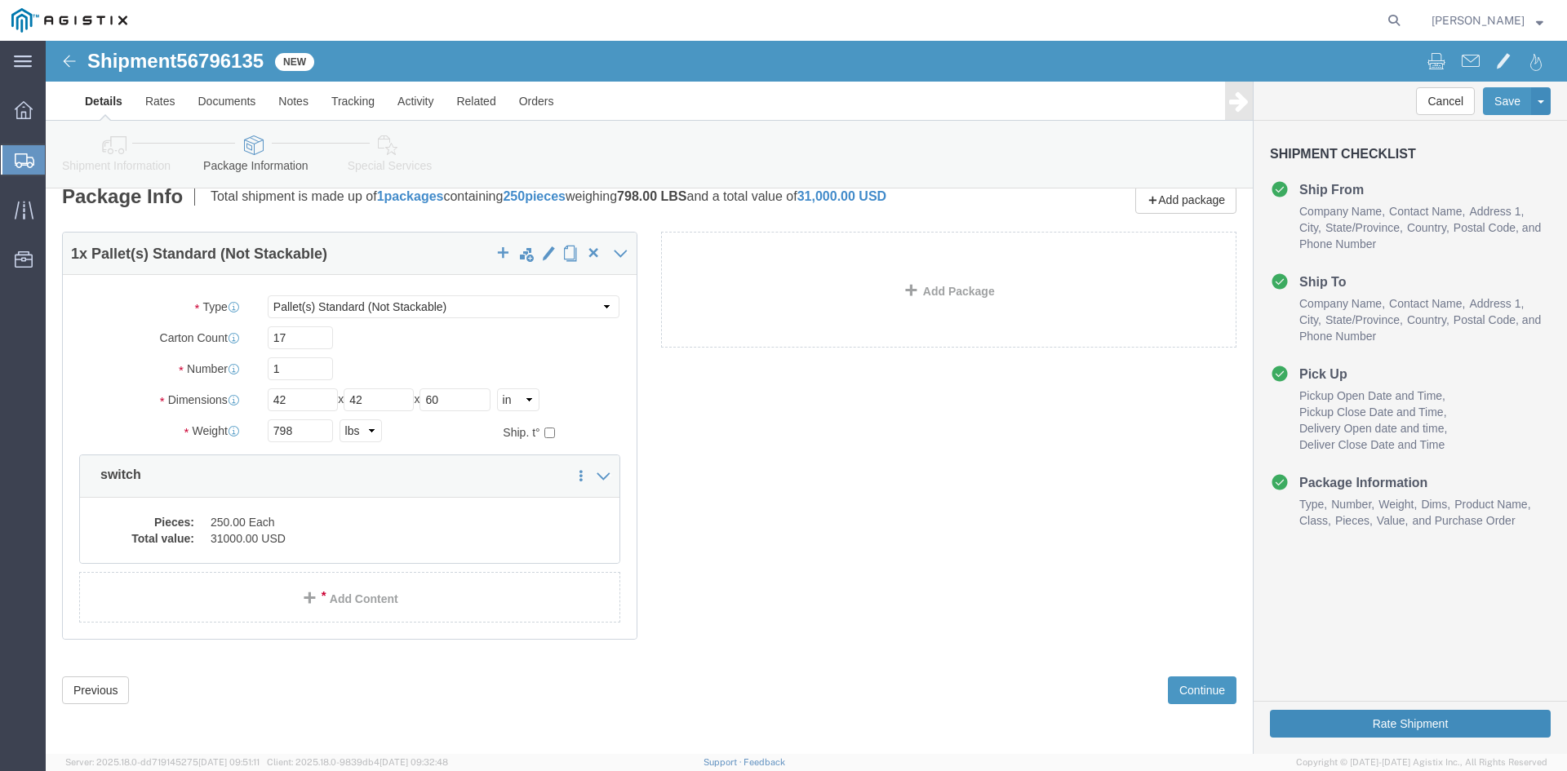
click button "Rate Shipment"
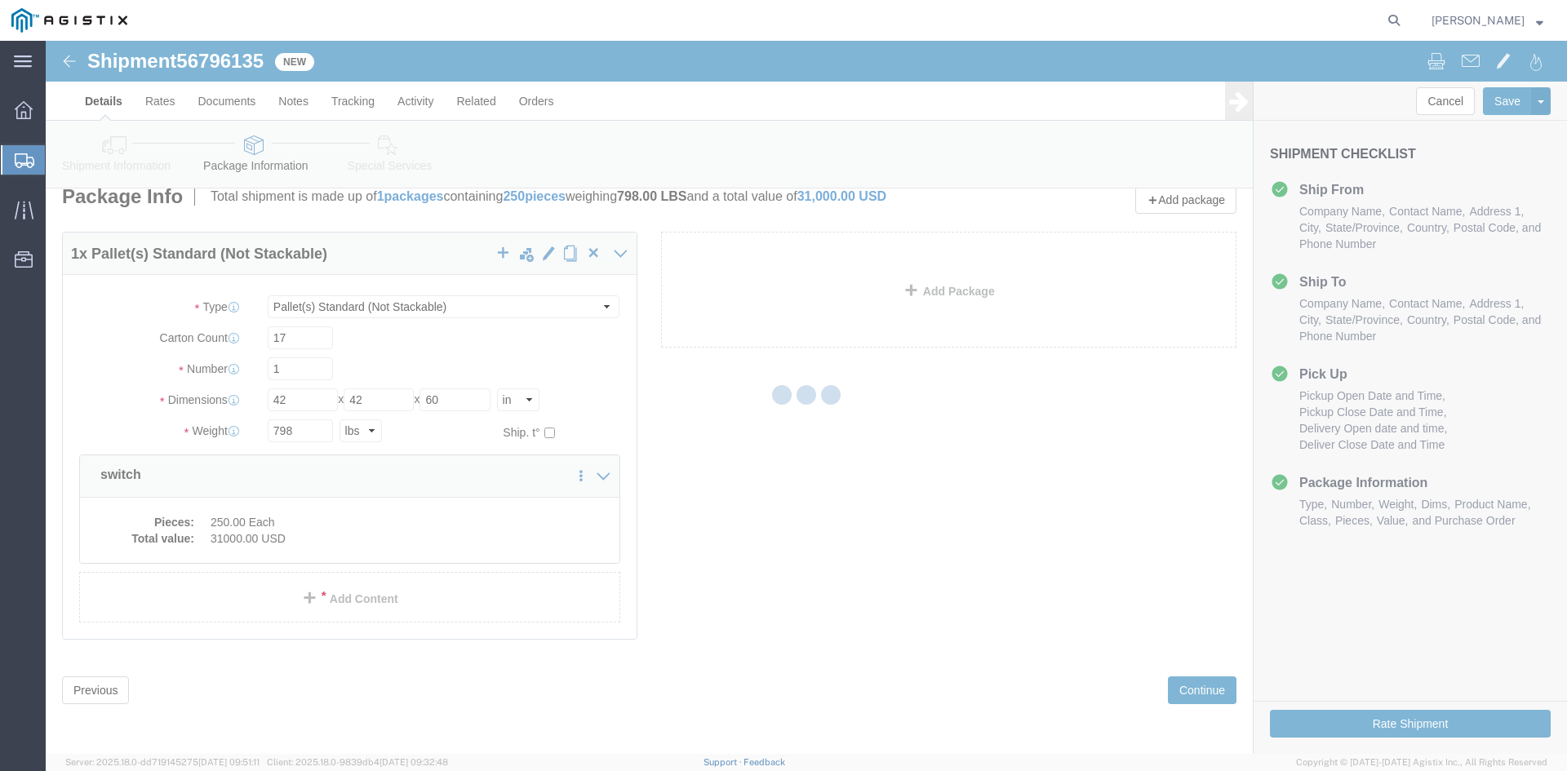
scroll to position [0, 0]
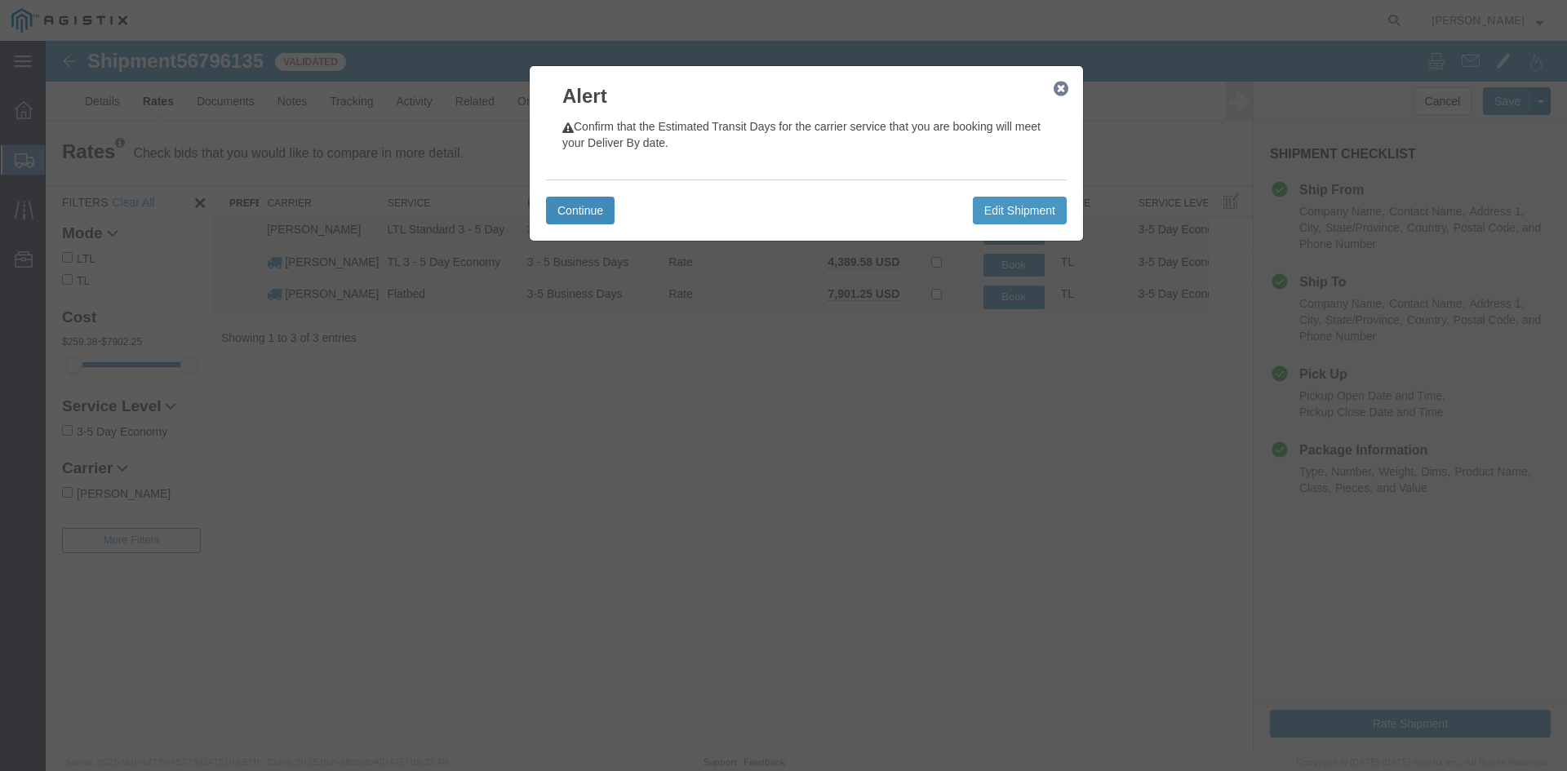
click at [597, 210] on button "Continue" at bounding box center [580, 211] width 69 height 28
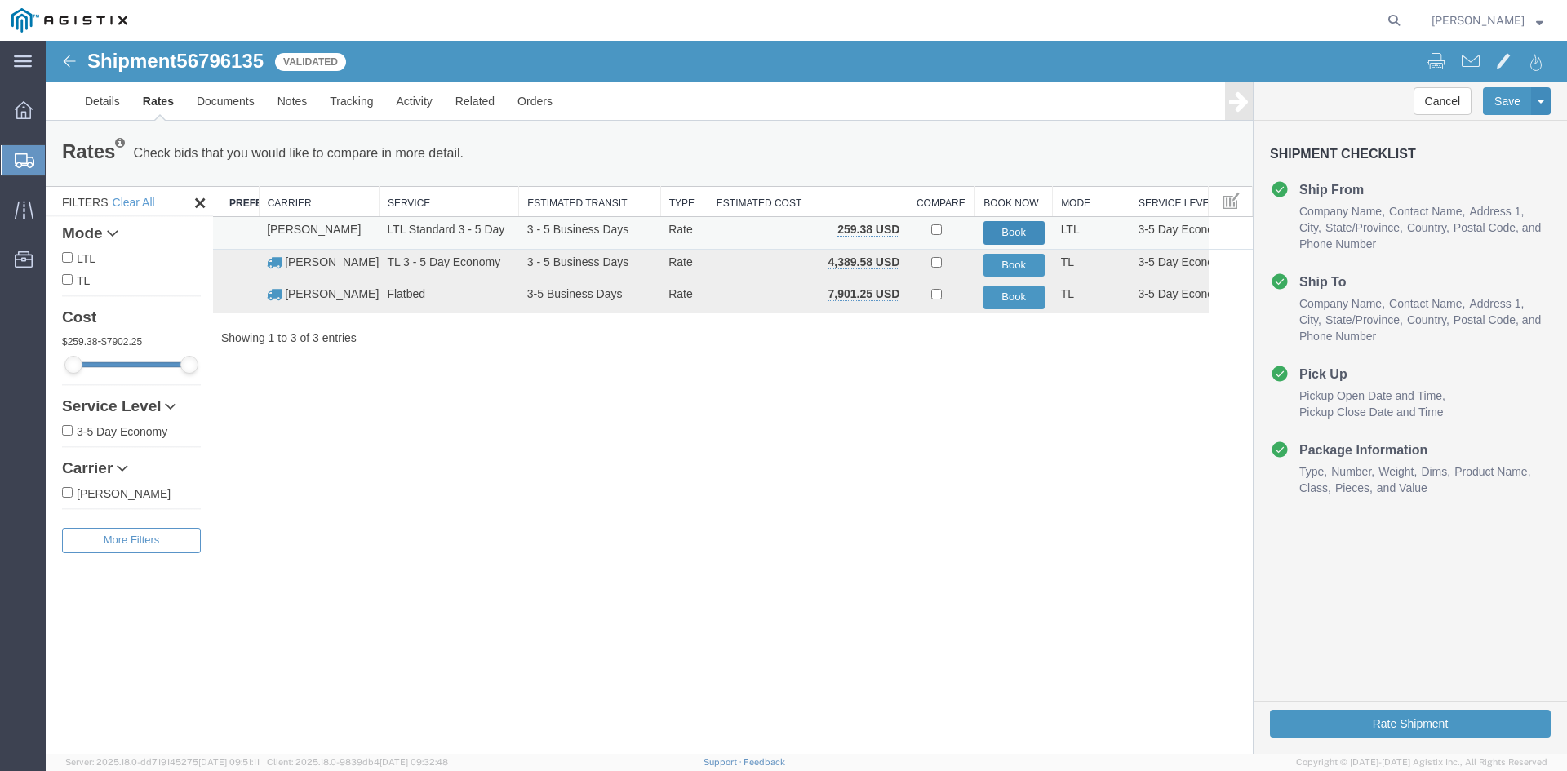
click at [1017, 224] on button "Book" at bounding box center [1013, 233] width 61 height 24
